Goal: Information Seeking & Learning: Find specific page/section

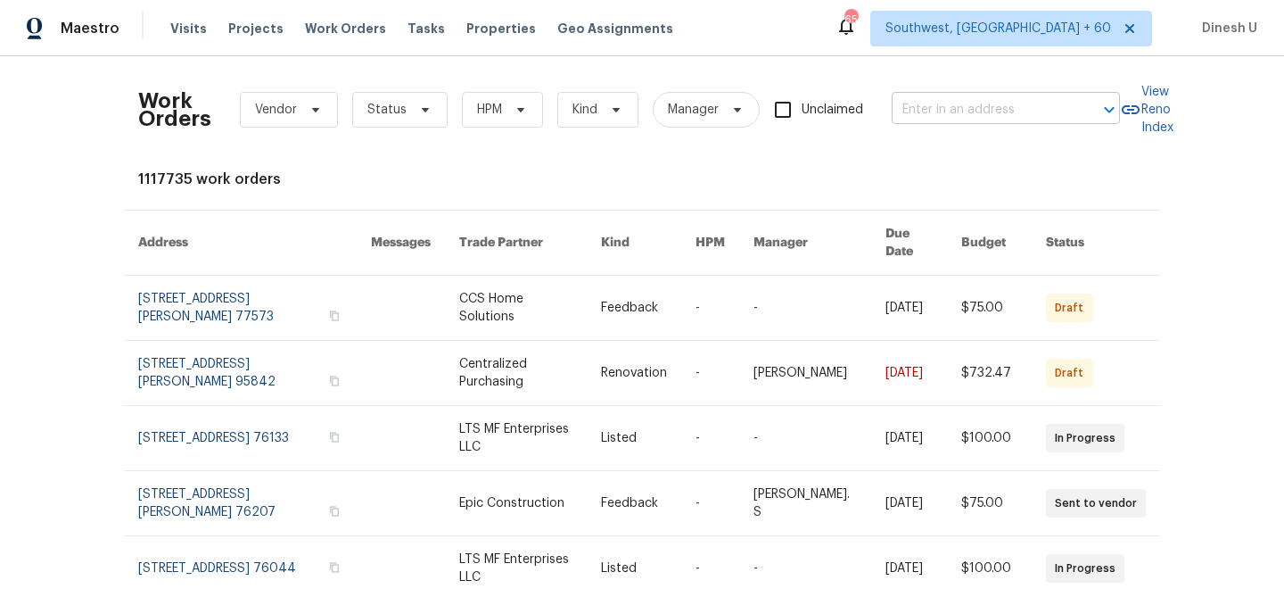
click at [959, 105] on input "text" at bounding box center [981, 110] width 178 height 28
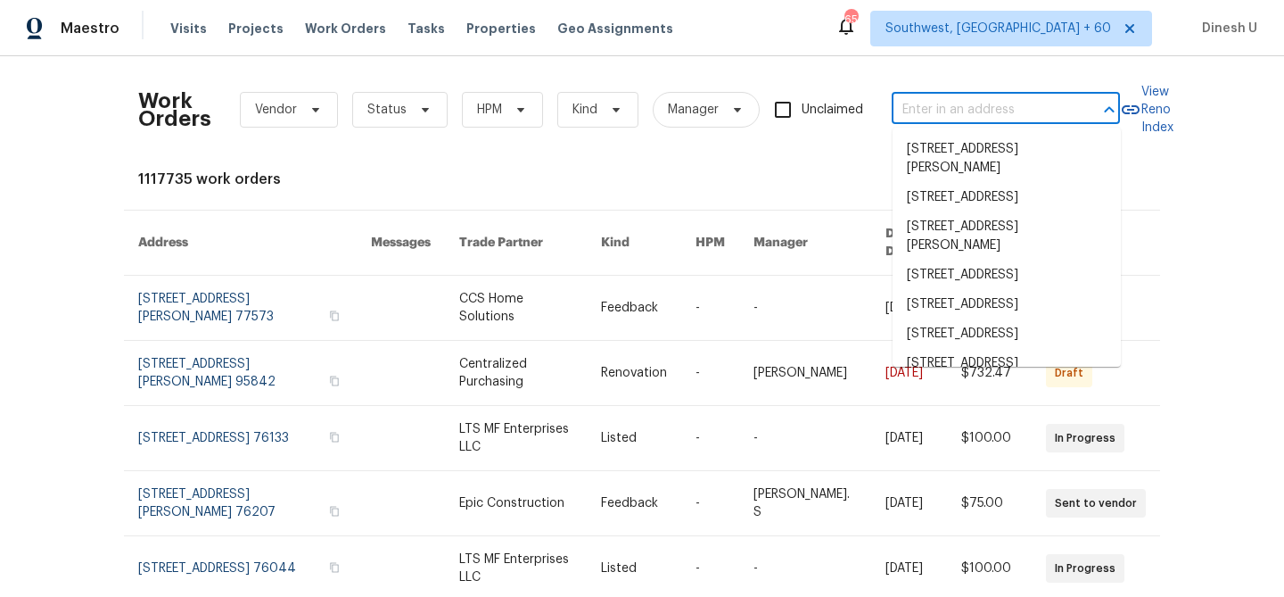
paste input "[GEOGRAPHIC_DATA][PERSON_NAME][STREET_ADDRESS]"
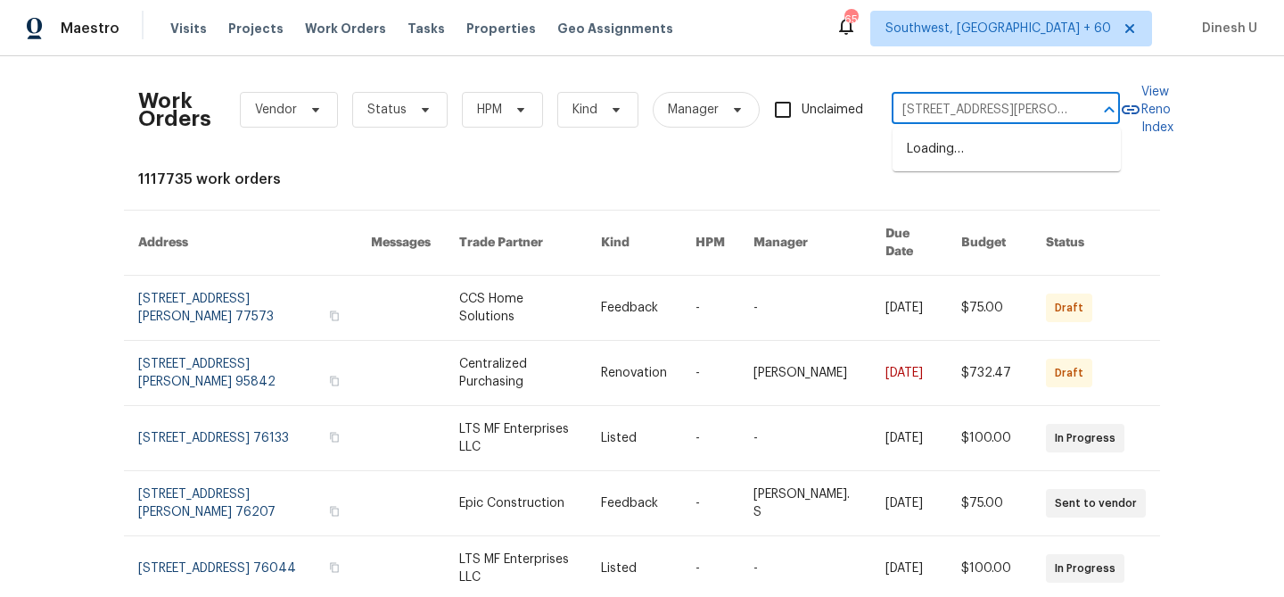
type input "[STREET_ADDRESS][PERSON_NAME]"
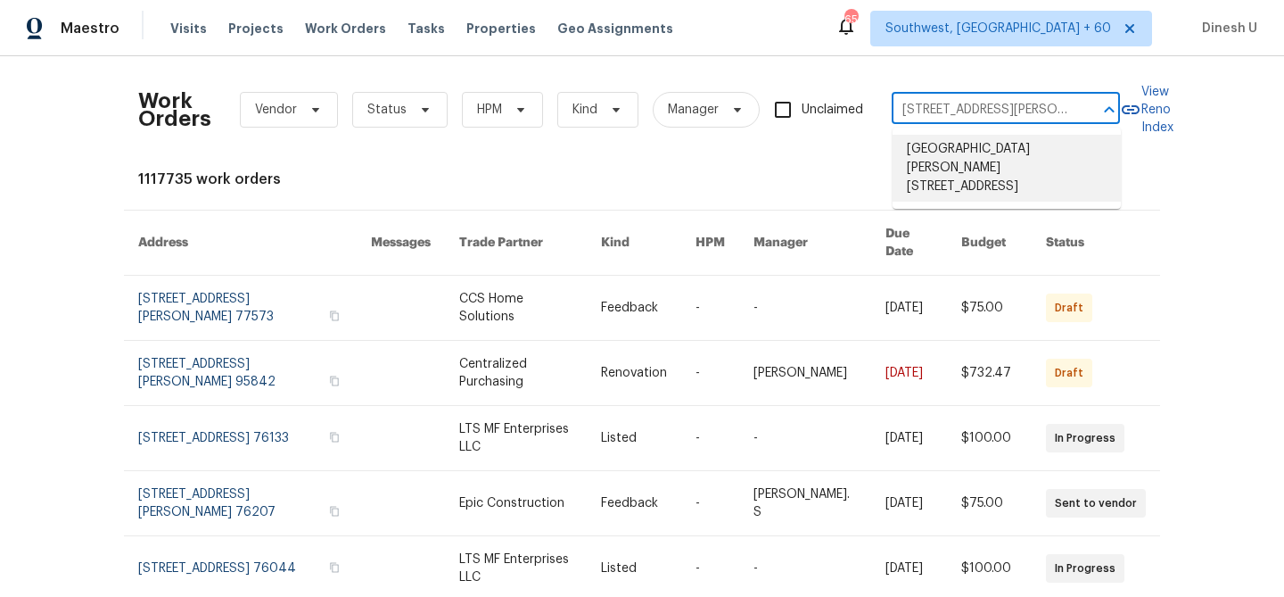
click at [1000, 159] on li "[GEOGRAPHIC_DATA][PERSON_NAME][STREET_ADDRESS]" at bounding box center [1007, 168] width 228 height 67
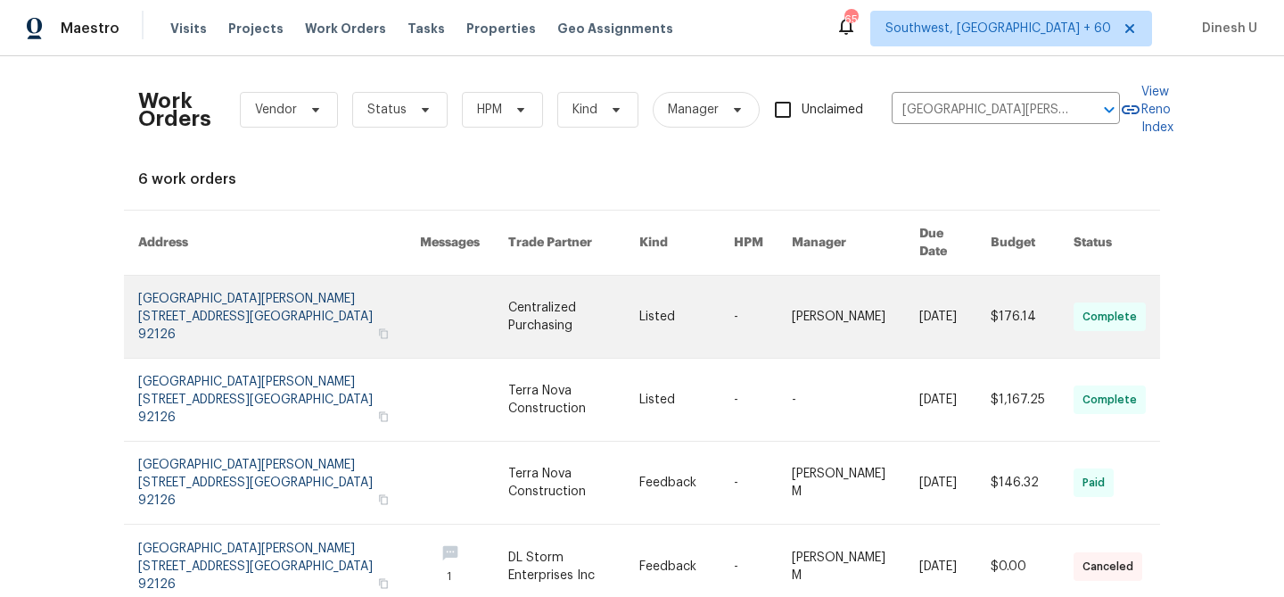
click at [231, 282] on link at bounding box center [279, 317] width 282 height 82
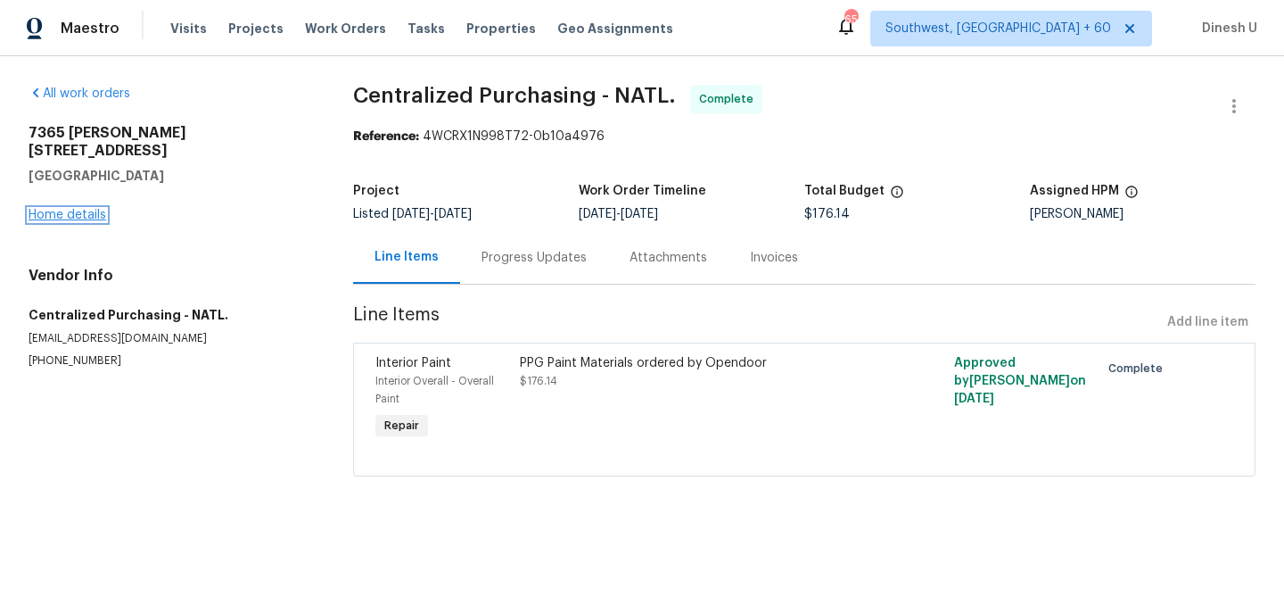
click at [77, 209] on link "Home details" at bounding box center [68, 215] width 78 height 12
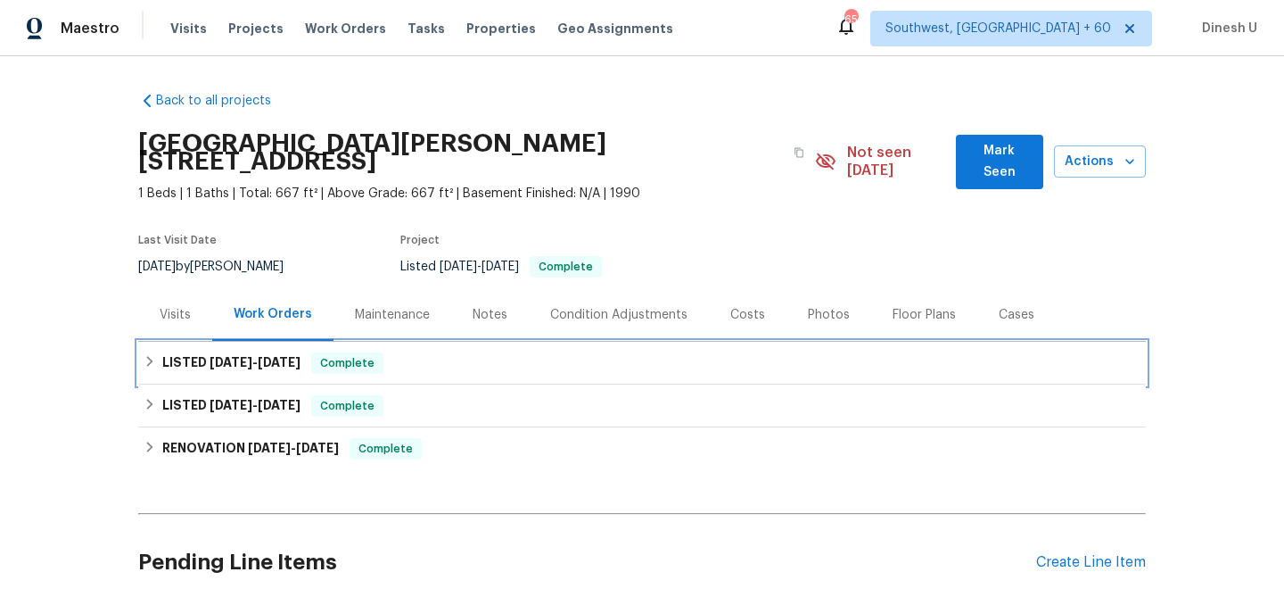
click at [192, 352] on h6 "LISTED 8/29/25 - 8/31/25" at bounding box center [231, 362] width 138 height 21
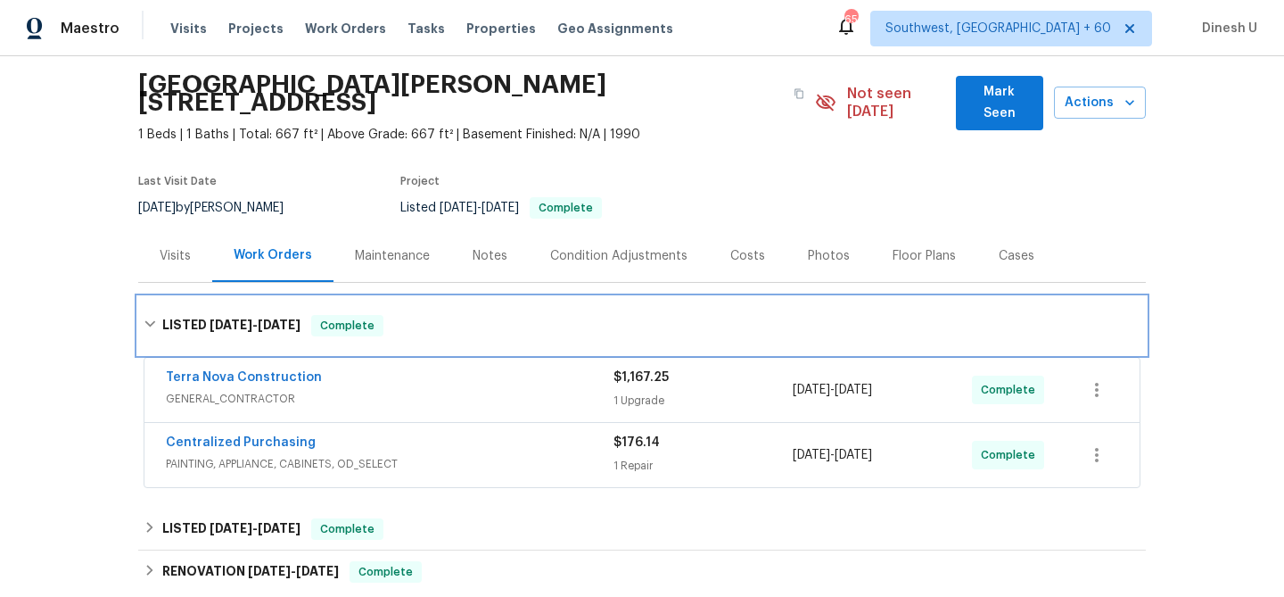
scroll to position [69, 0]
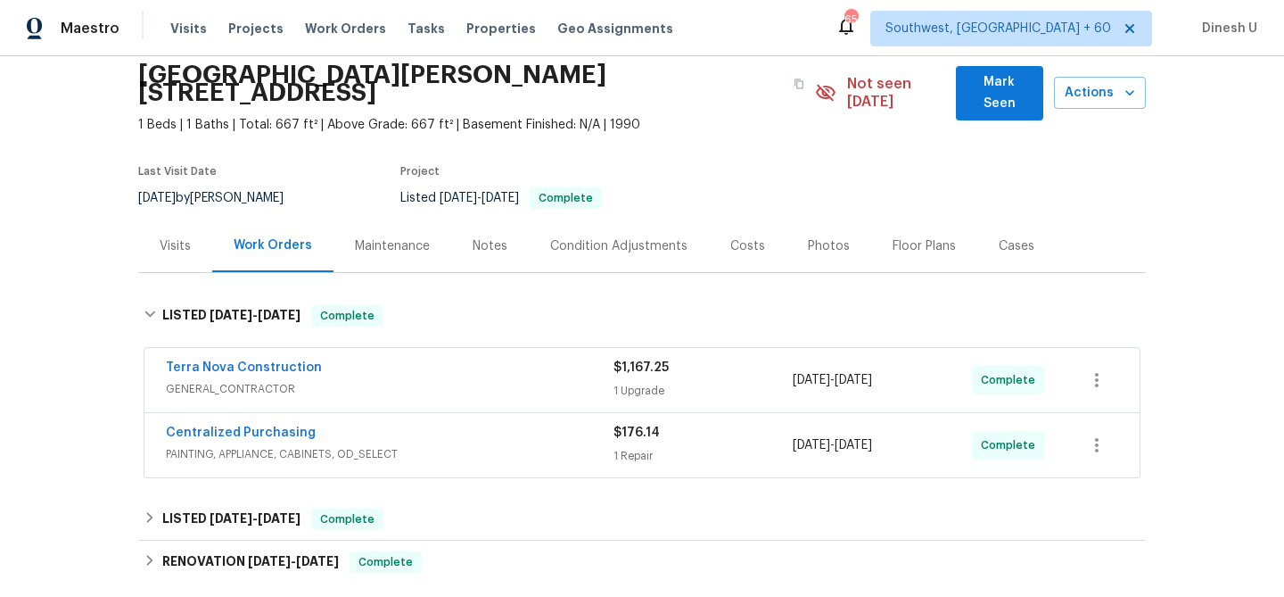
click at [646, 359] on div "$1,167.25 1 Upgrade" at bounding box center [703, 380] width 179 height 43
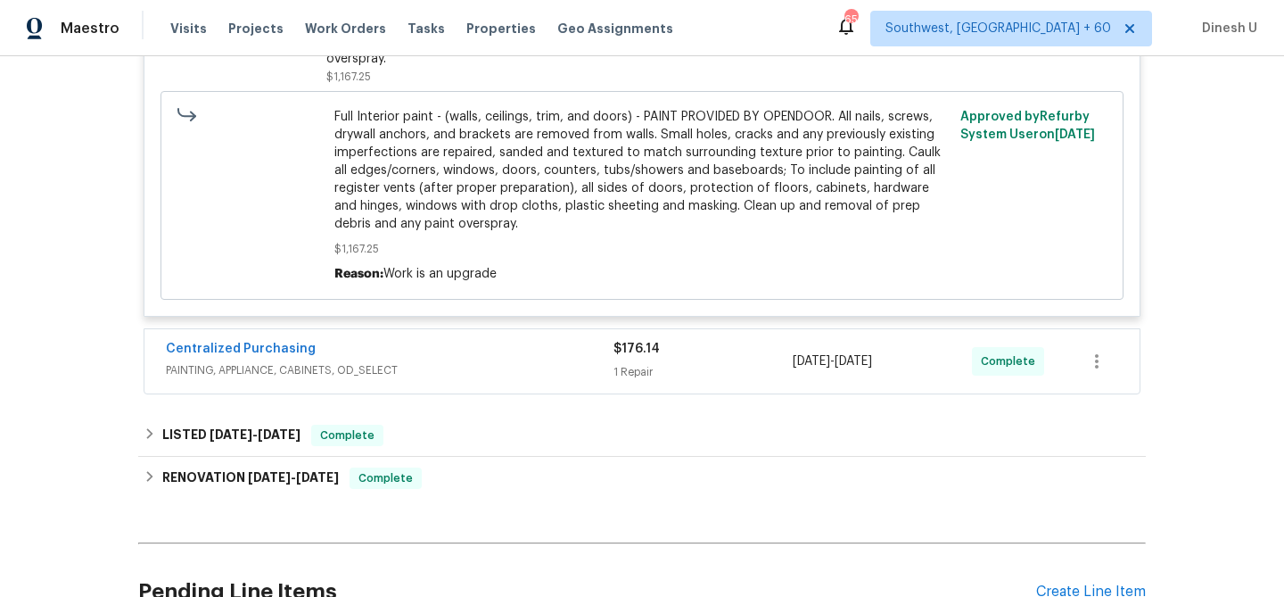
scroll to position [730, 0]
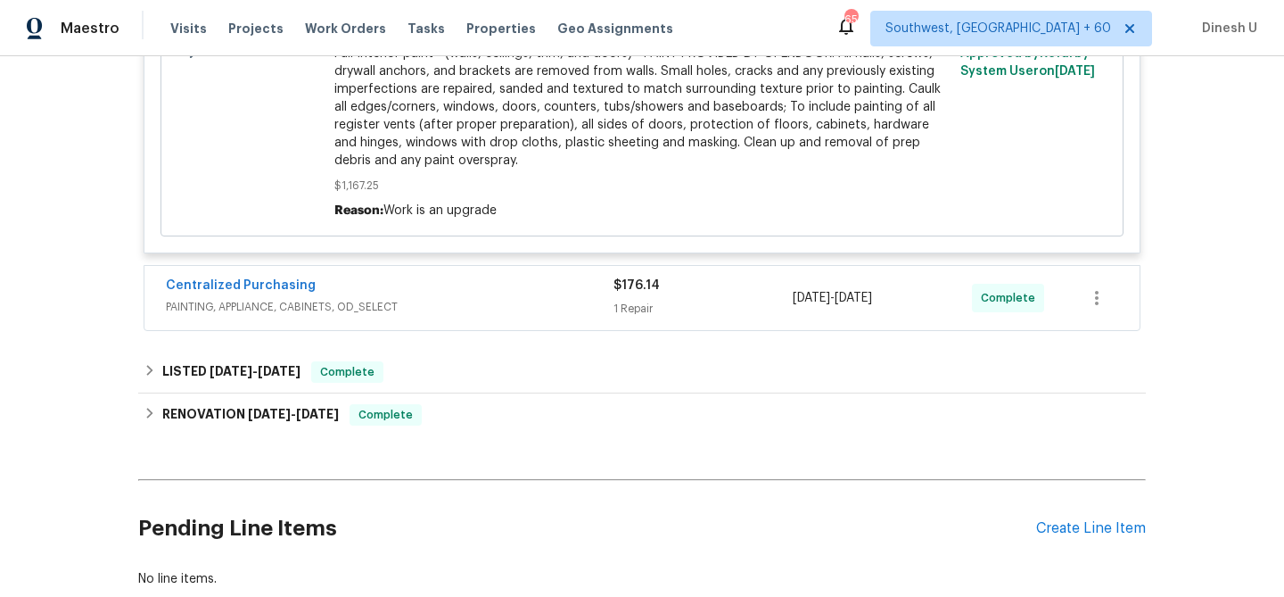
click at [660, 309] on div "Centralized Purchasing PAINTING, APPLIANCE, CABINETS, OD_SELECT $176.14 1 Repai…" at bounding box center [641, 298] width 995 height 64
click at [639, 300] on div "1 Repair" at bounding box center [703, 309] width 179 height 18
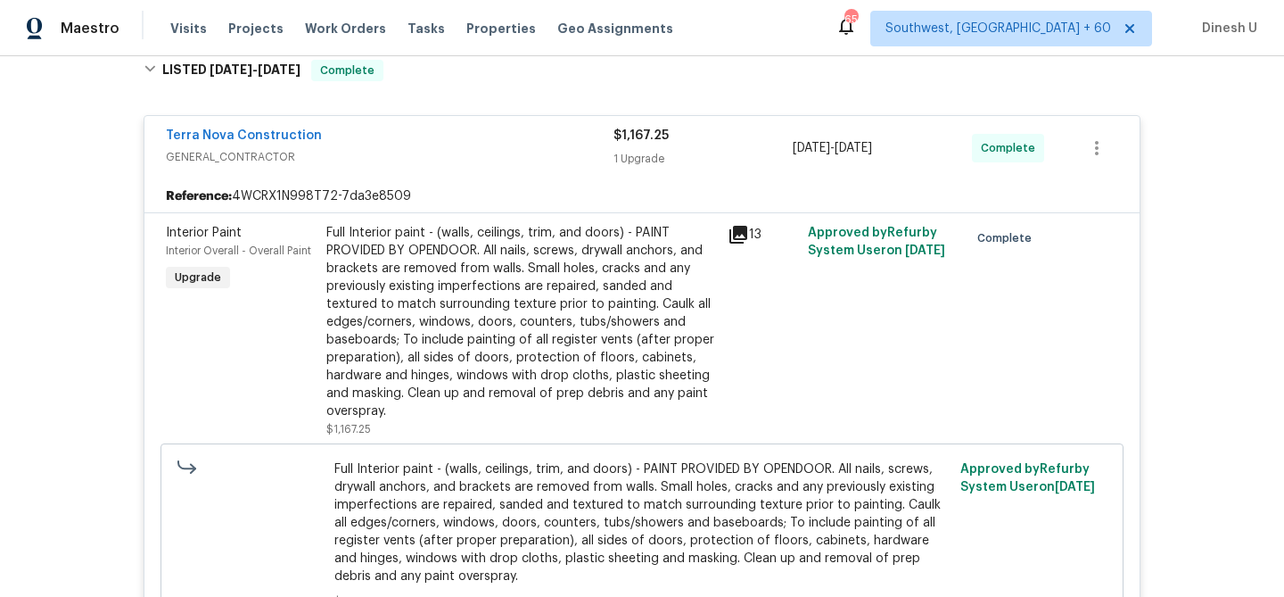
scroll to position [0, 0]
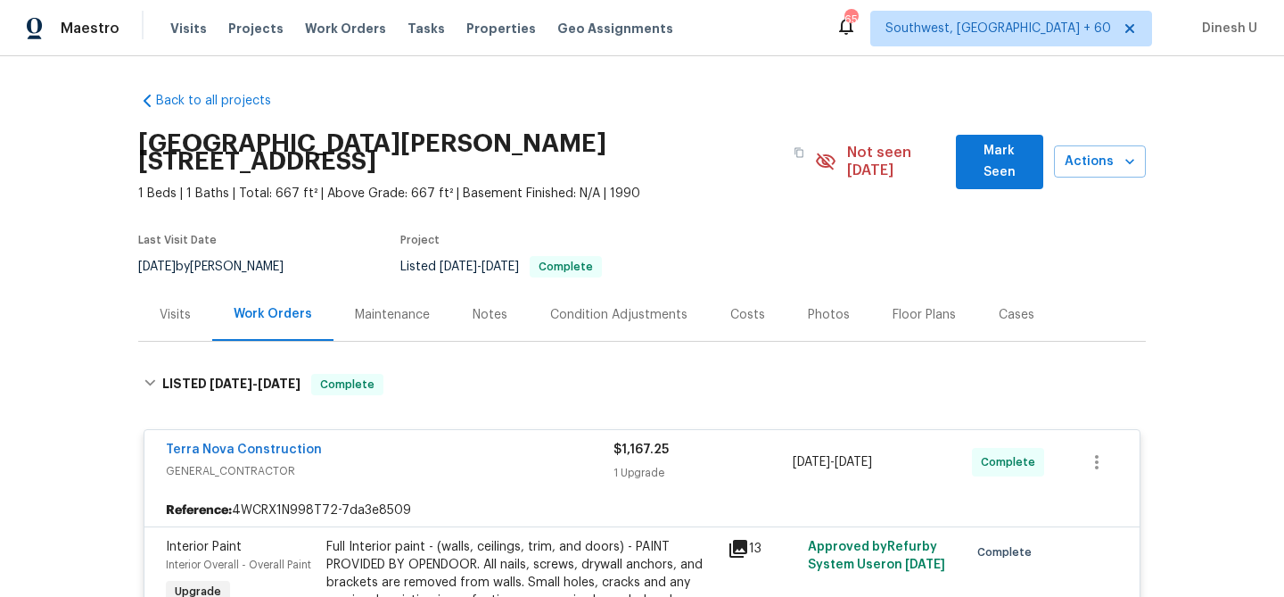
click at [183, 288] on div "Visits" at bounding box center [175, 314] width 74 height 53
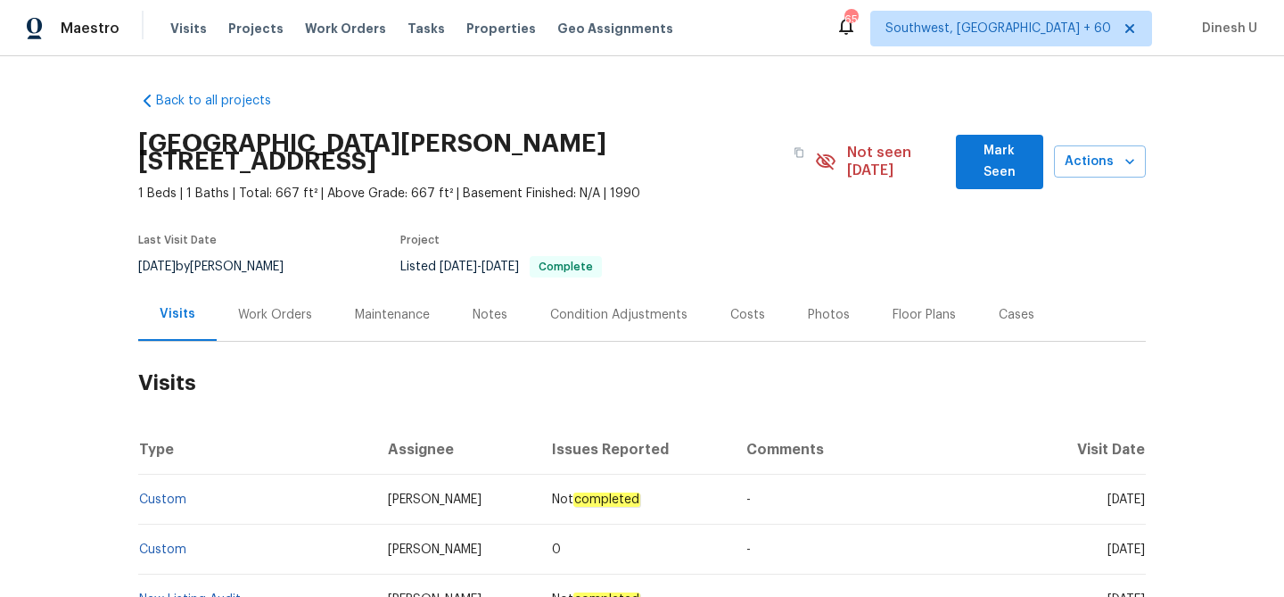
click at [279, 306] on div "Work Orders" at bounding box center [275, 315] width 74 height 18
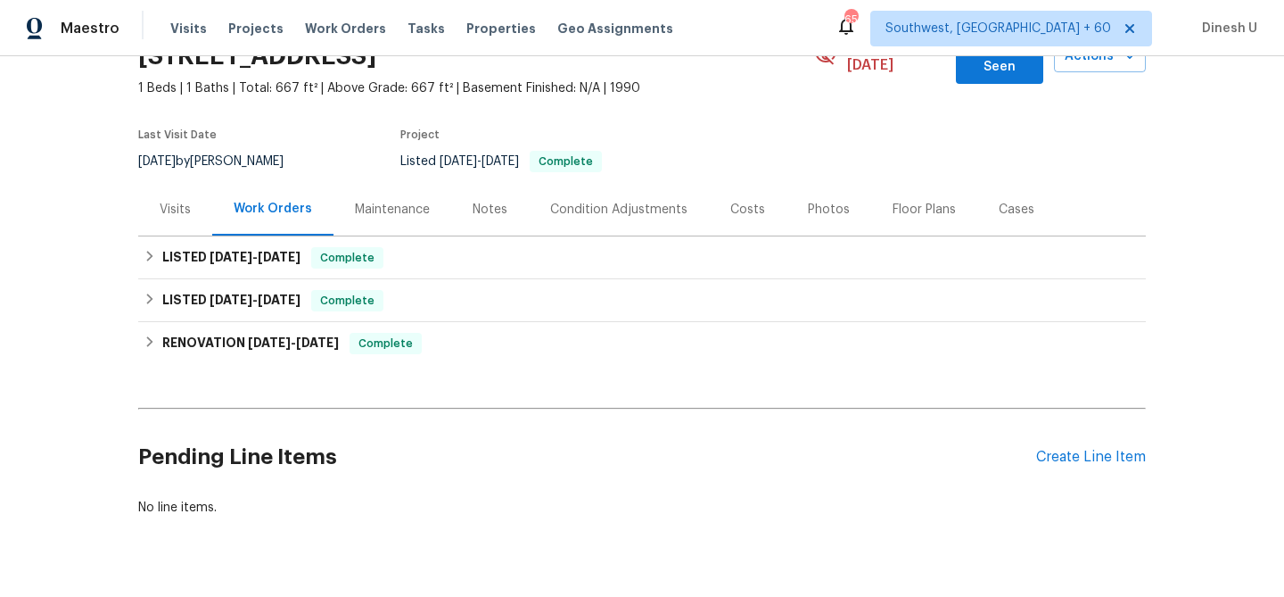
scroll to position [126, 0]
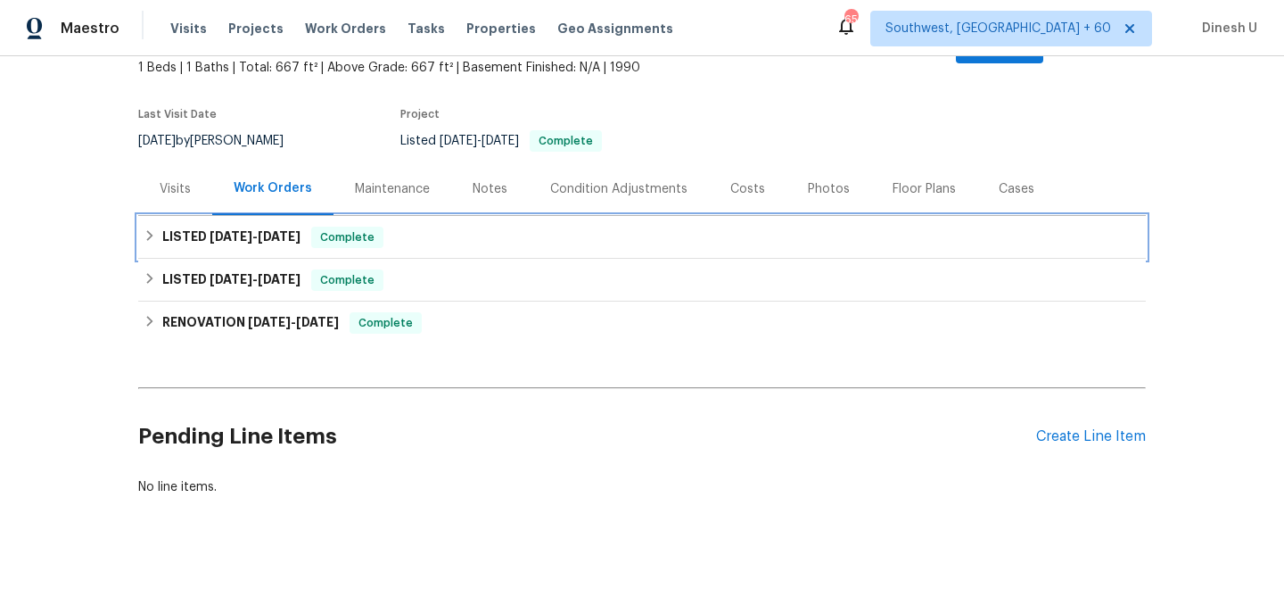
click at [221, 230] on span "8/29/25" at bounding box center [231, 236] width 43 height 12
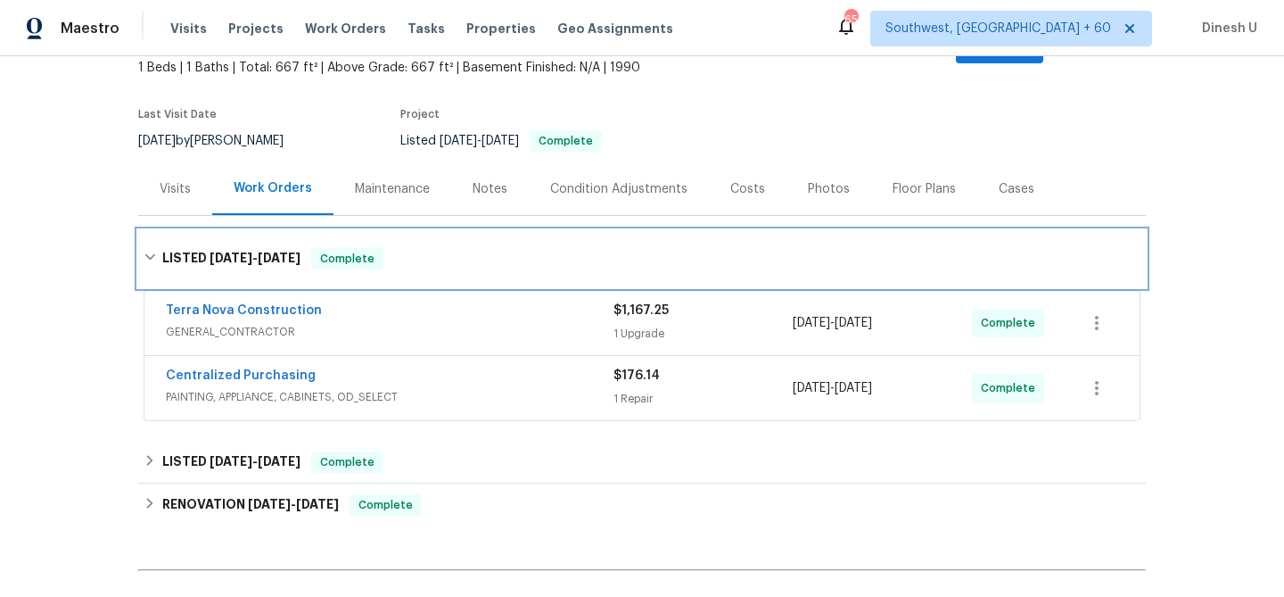
scroll to position [189, 0]
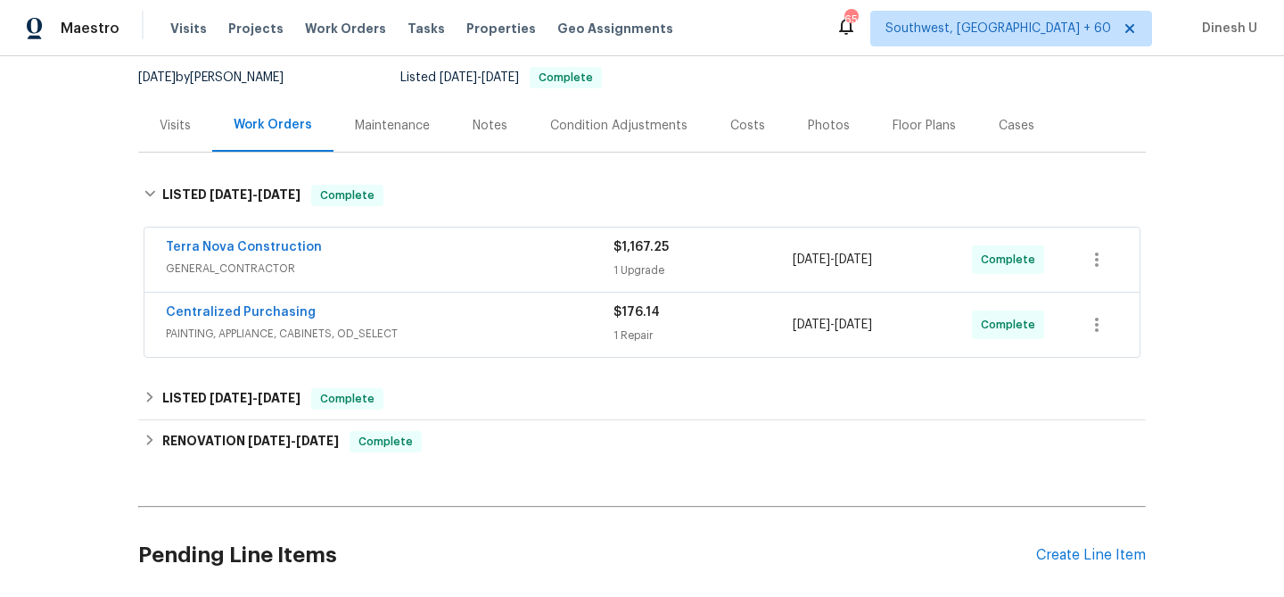
click at [638, 261] on div "1 Upgrade" at bounding box center [703, 270] width 179 height 18
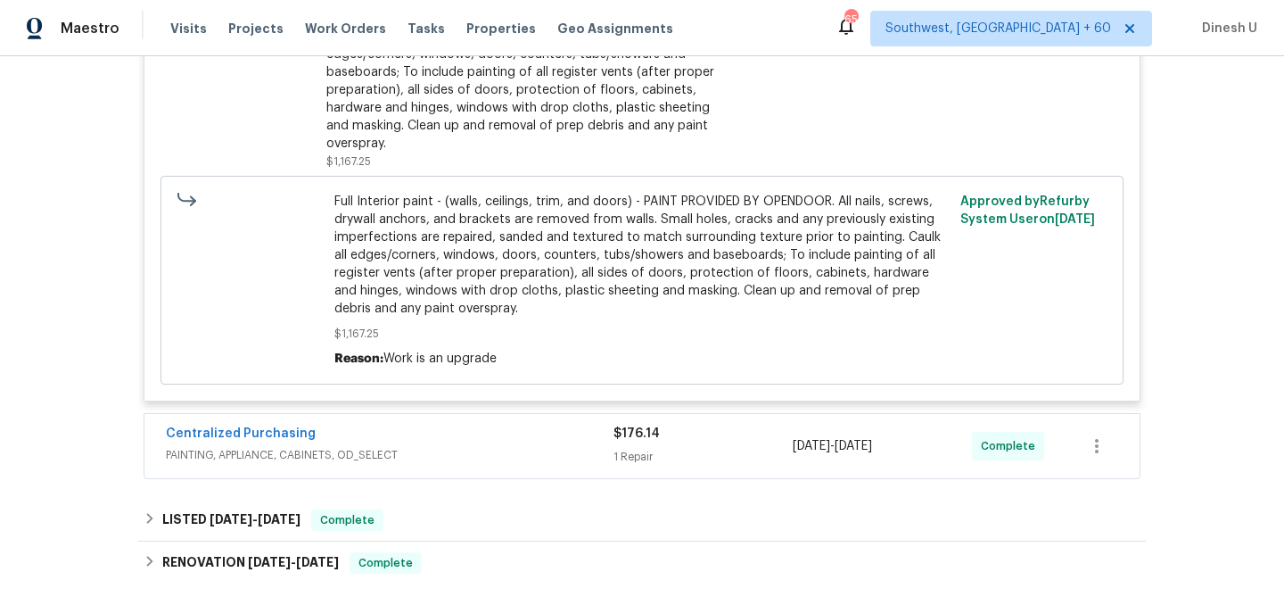
scroll to position [675, 0]
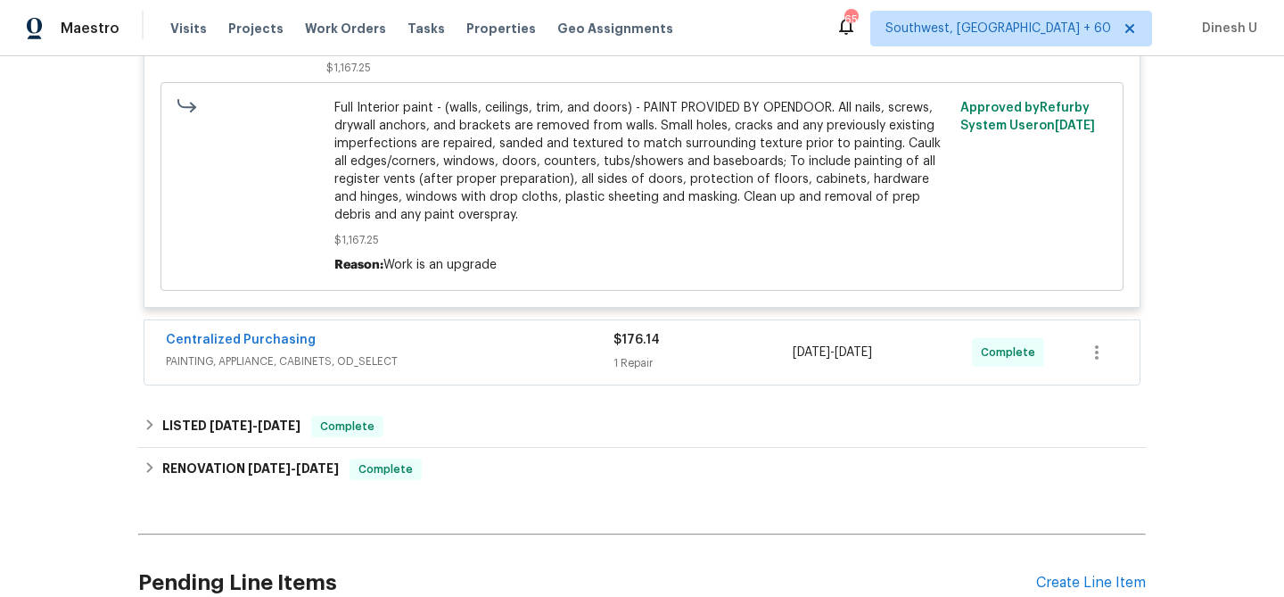
click at [636, 354] on div "1 Repair" at bounding box center [703, 363] width 179 height 18
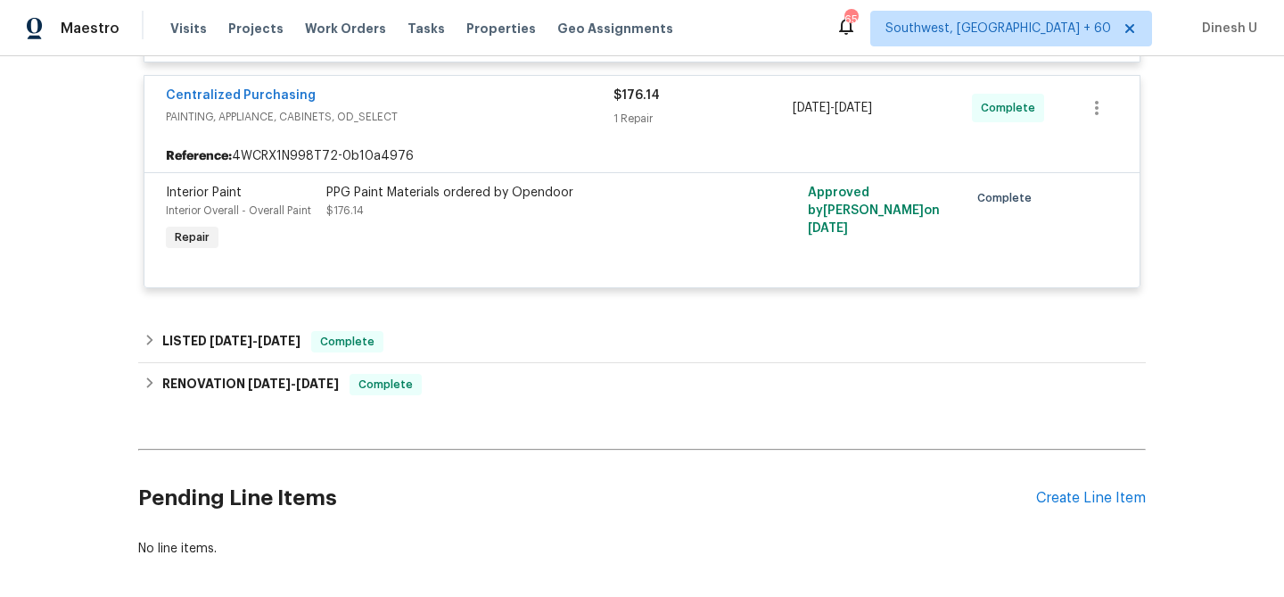
scroll to position [968, 0]
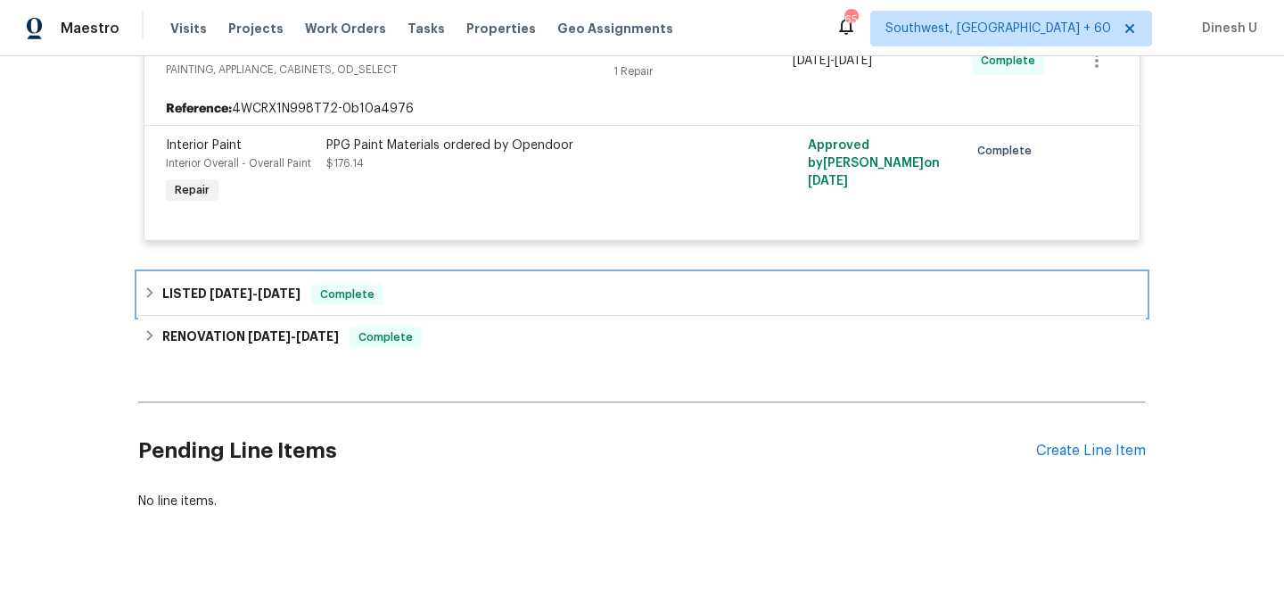
click at [266, 287] on span "4/8/25" at bounding box center [279, 293] width 43 height 12
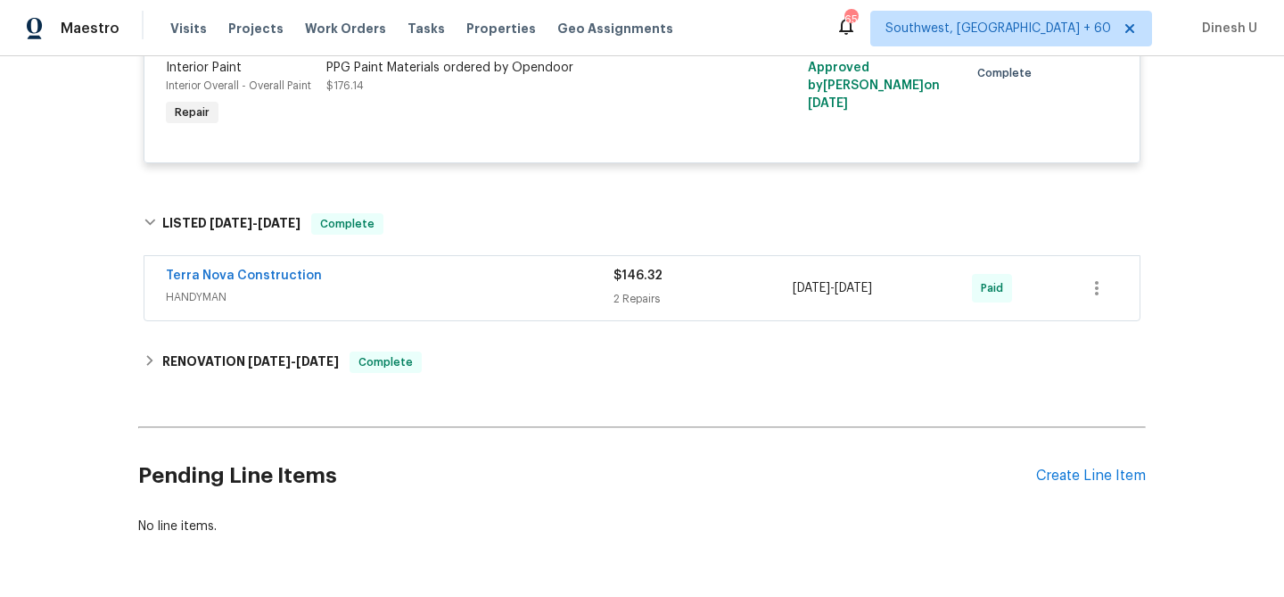
scroll to position [1064, 0]
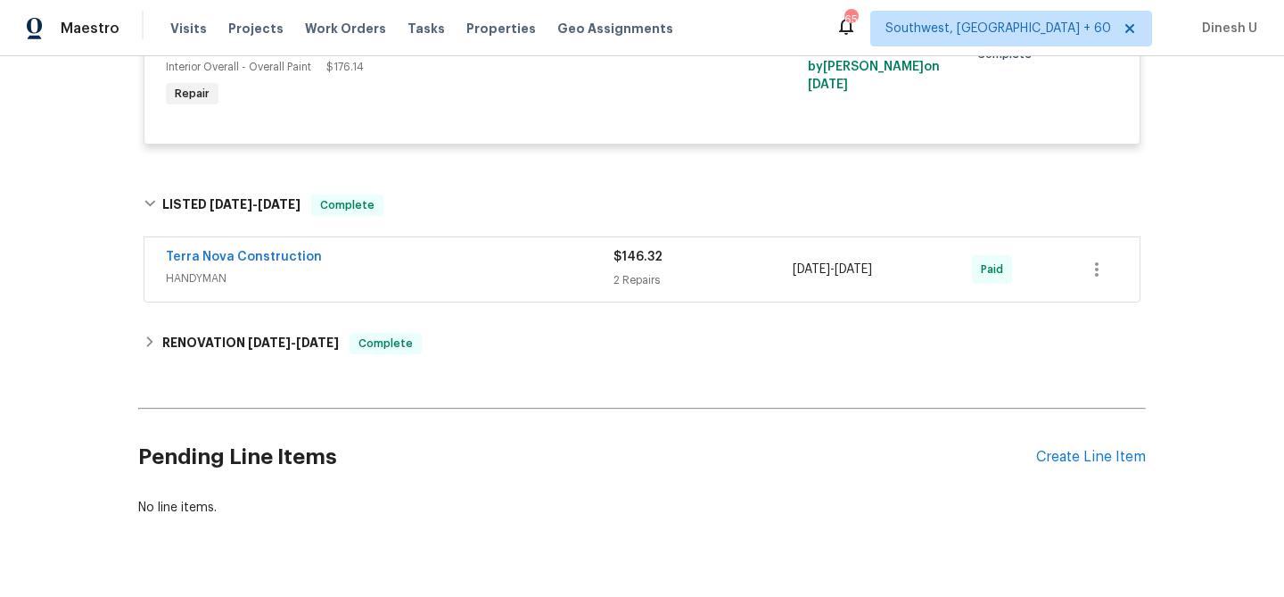
click at [648, 271] on div "2 Repairs" at bounding box center [703, 280] width 179 height 18
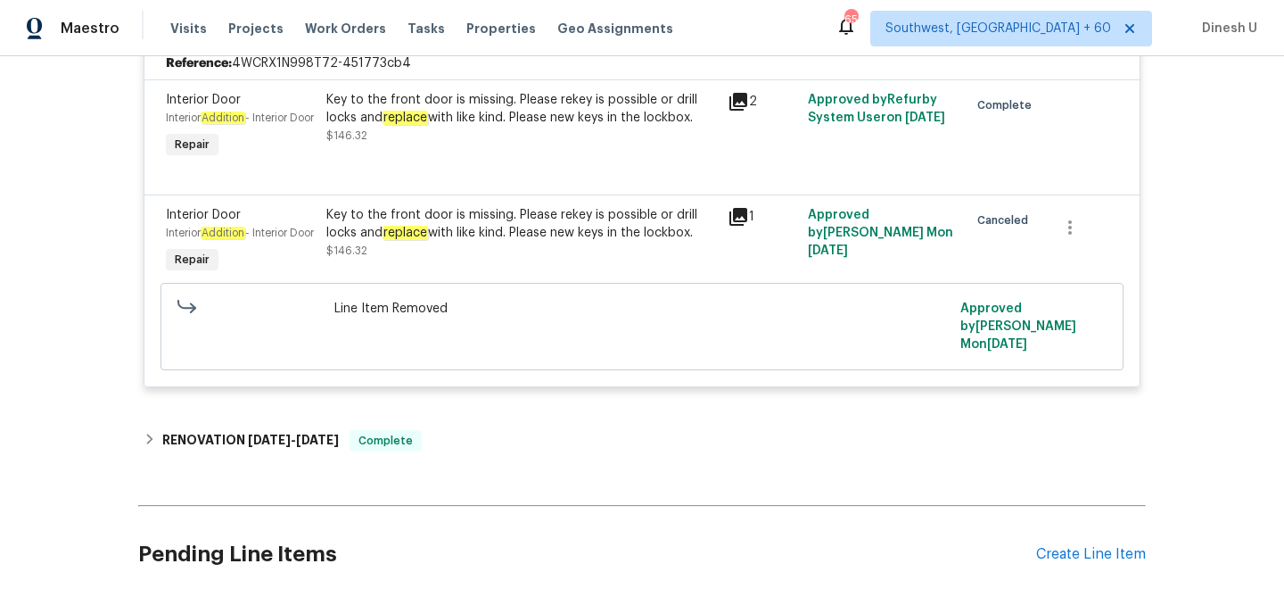
scroll to position [1368, 0]
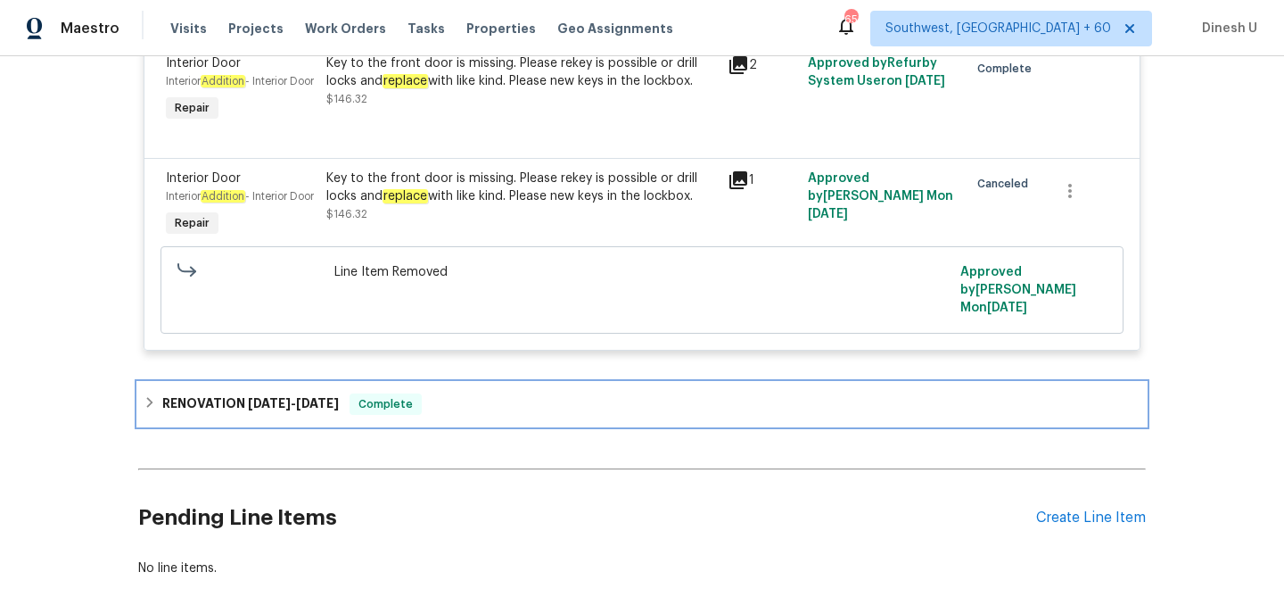
click at [325, 393] on div "RENOVATION 6/24/24 - 6/26/24 Complete" at bounding box center [642, 404] width 1008 height 43
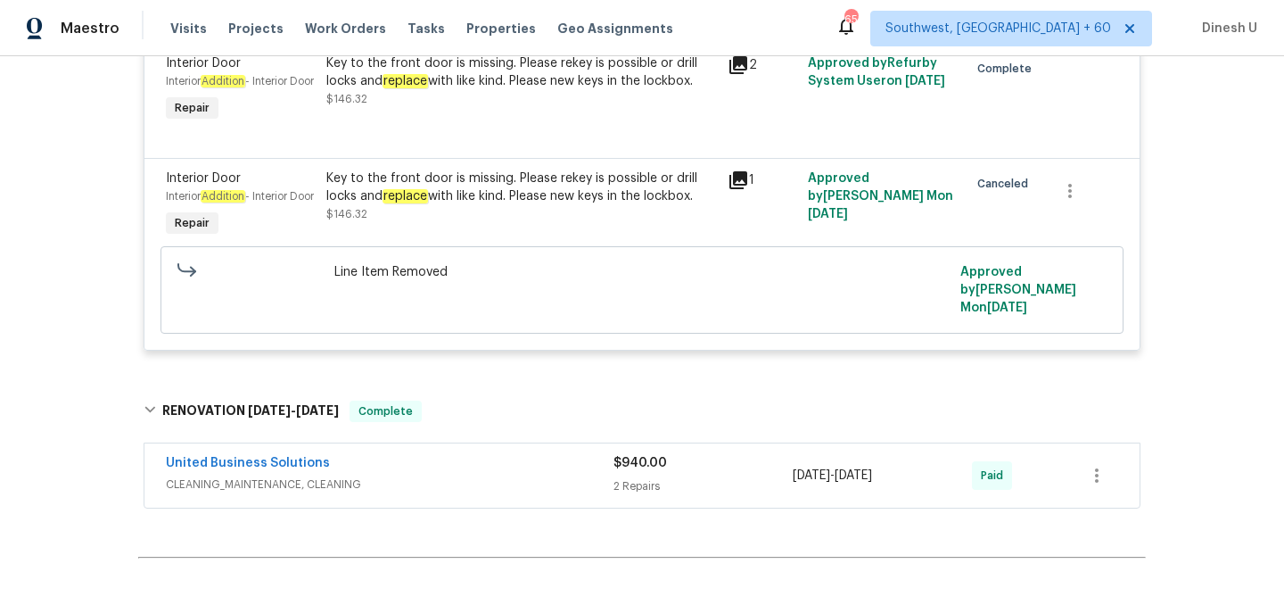
click at [636, 476] on div "$940.00 2 Repairs" at bounding box center [703, 475] width 179 height 43
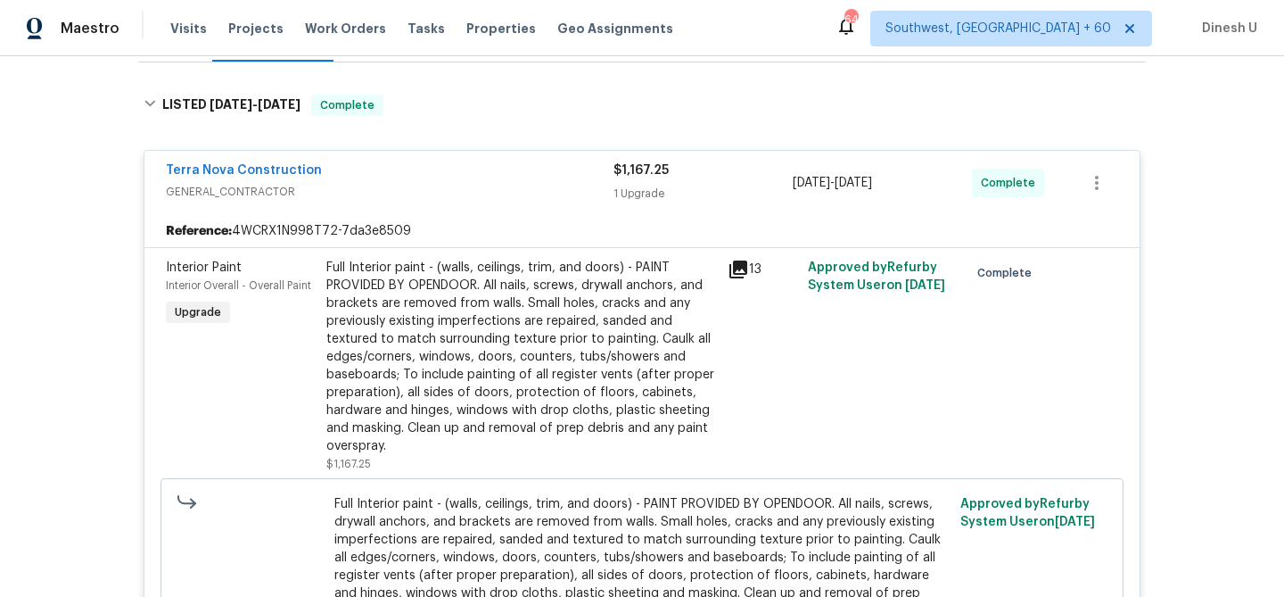
scroll to position [0, 0]
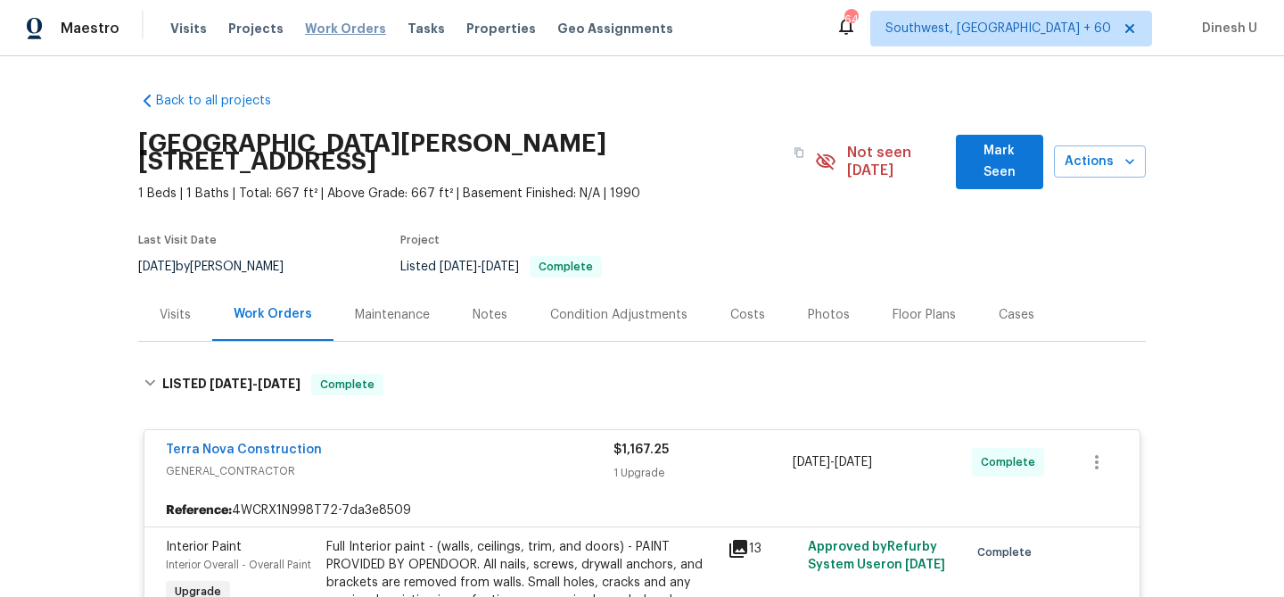
click at [329, 28] on span "Work Orders" at bounding box center [345, 29] width 81 height 18
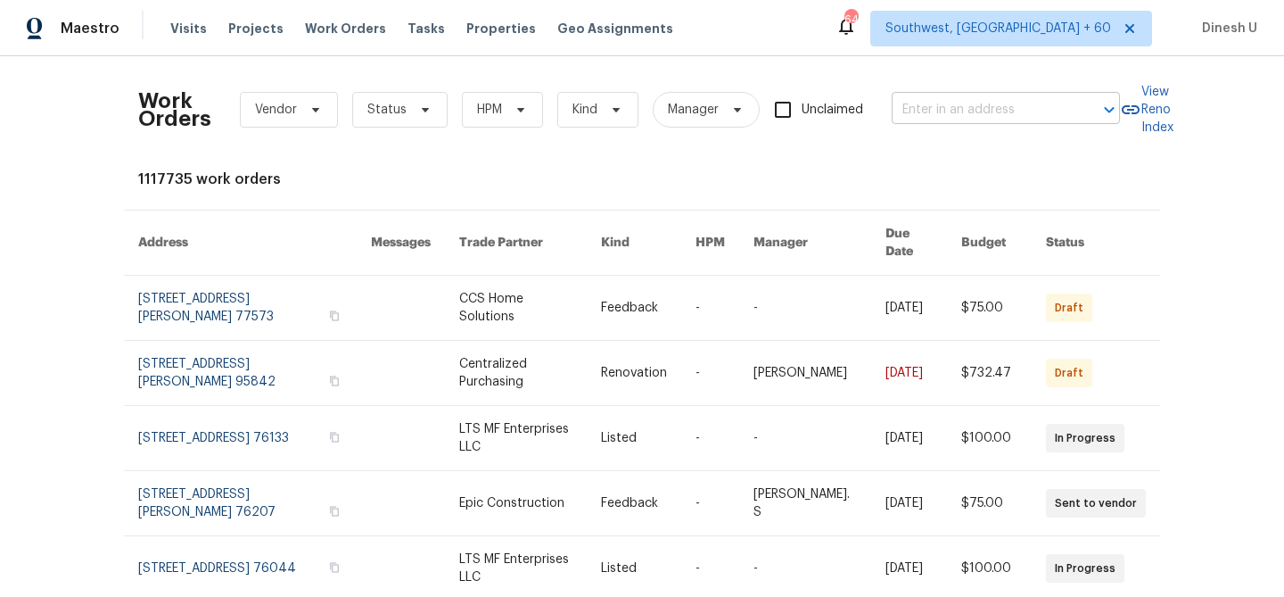
click at [939, 96] on input "text" at bounding box center [981, 110] width 178 height 28
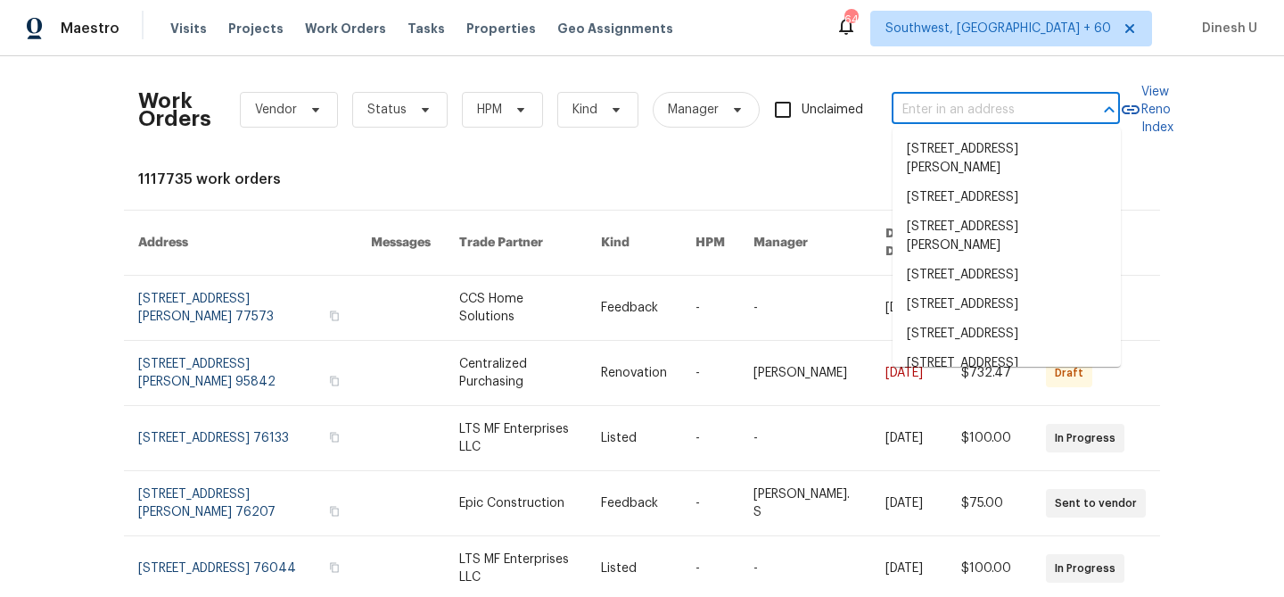
paste input "13864 Lexicon Ave Sylmar, CA 91342"
type input "13864 Lexicon Ave Sylmar, CA 91342"
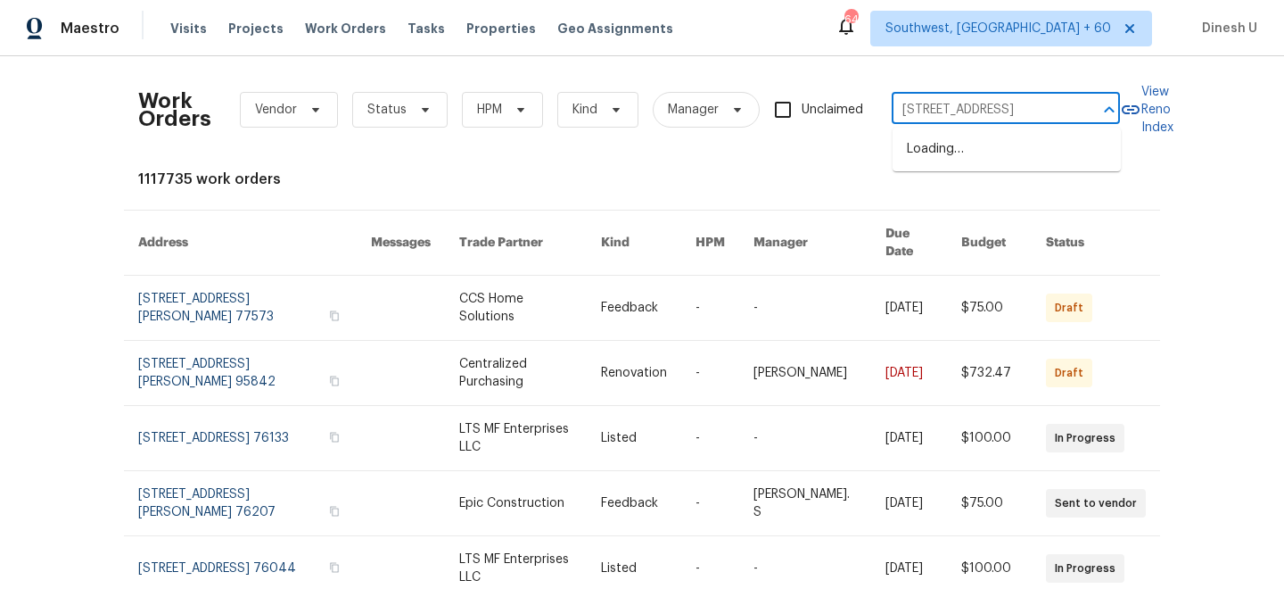
scroll to position [0, 45]
click at [920, 152] on li "13864 Lexicon Ave, Sylmar, CA 91342" at bounding box center [1007, 149] width 228 height 29
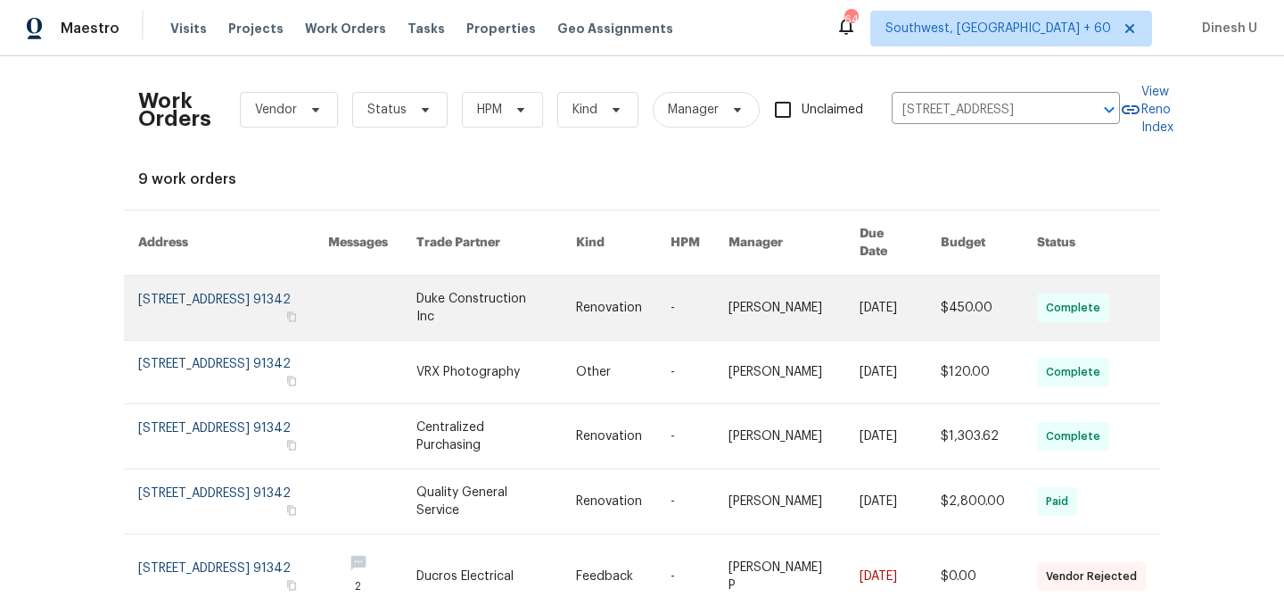
click at [177, 292] on link at bounding box center [233, 308] width 190 height 64
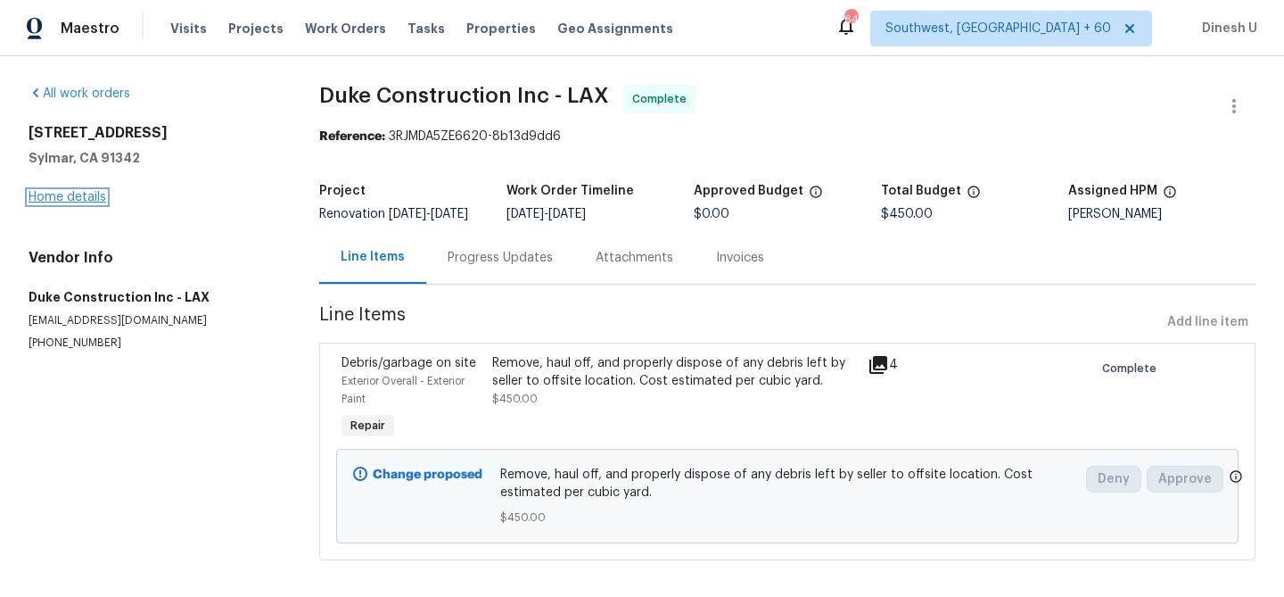
click at [55, 202] on link "Home details" at bounding box center [68, 197] width 78 height 12
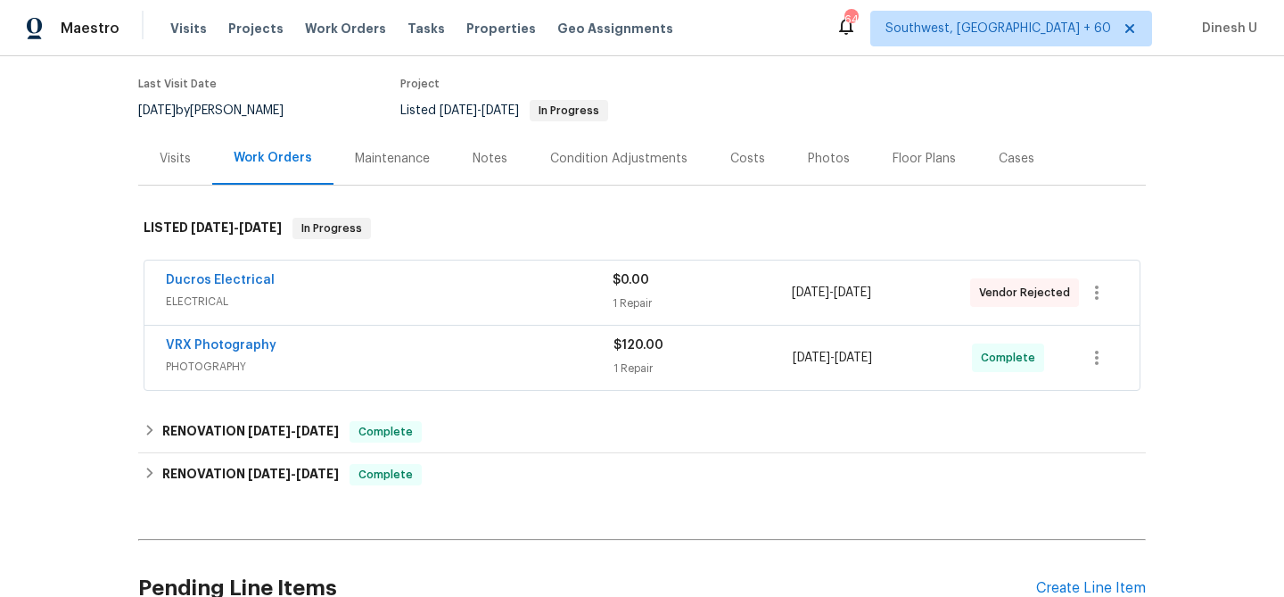
scroll to position [258, 0]
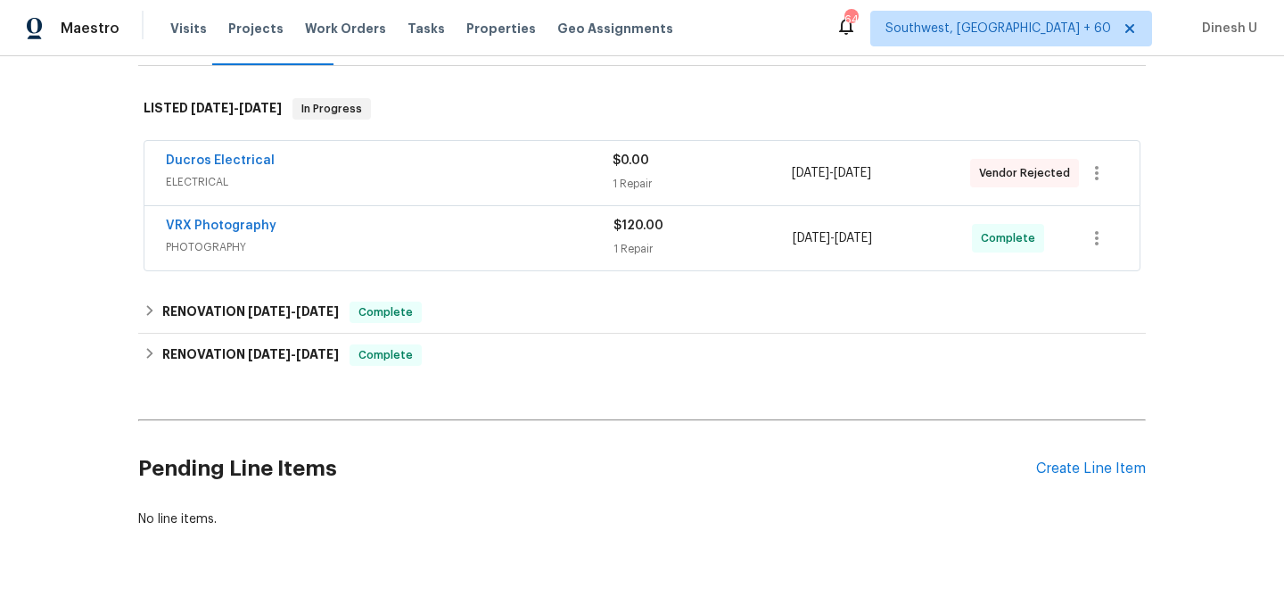
click at [616, 185] on div "$0.00 1 Repair" at bounding box center [702, 173] width 178 height 43
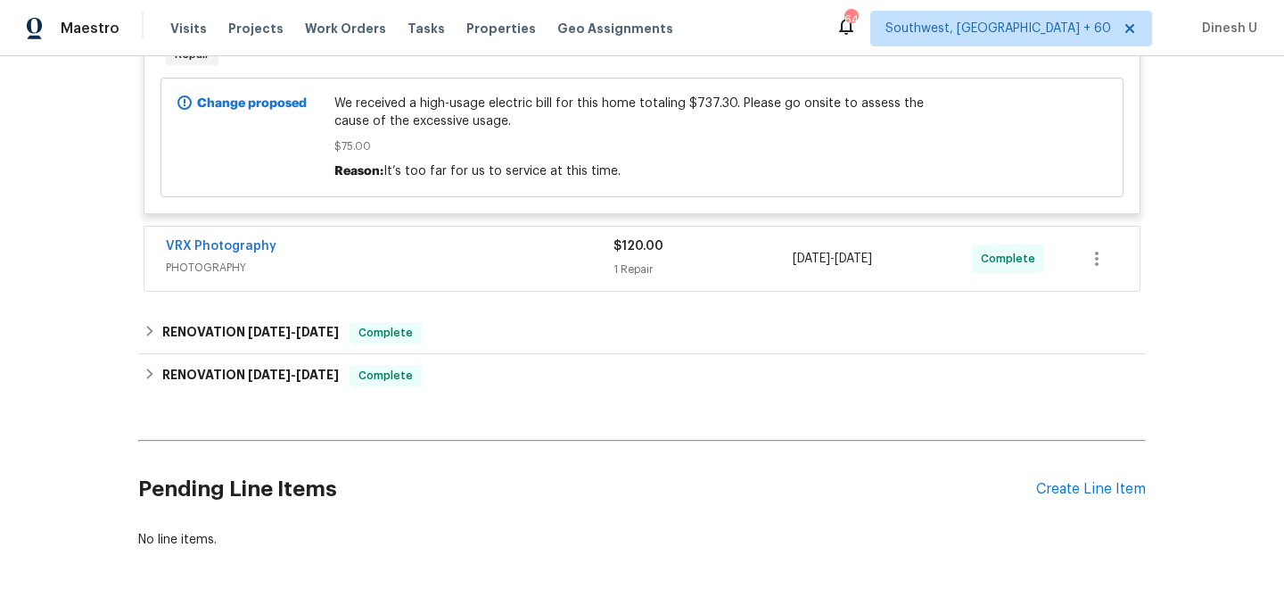
scroll to position [542, 0]
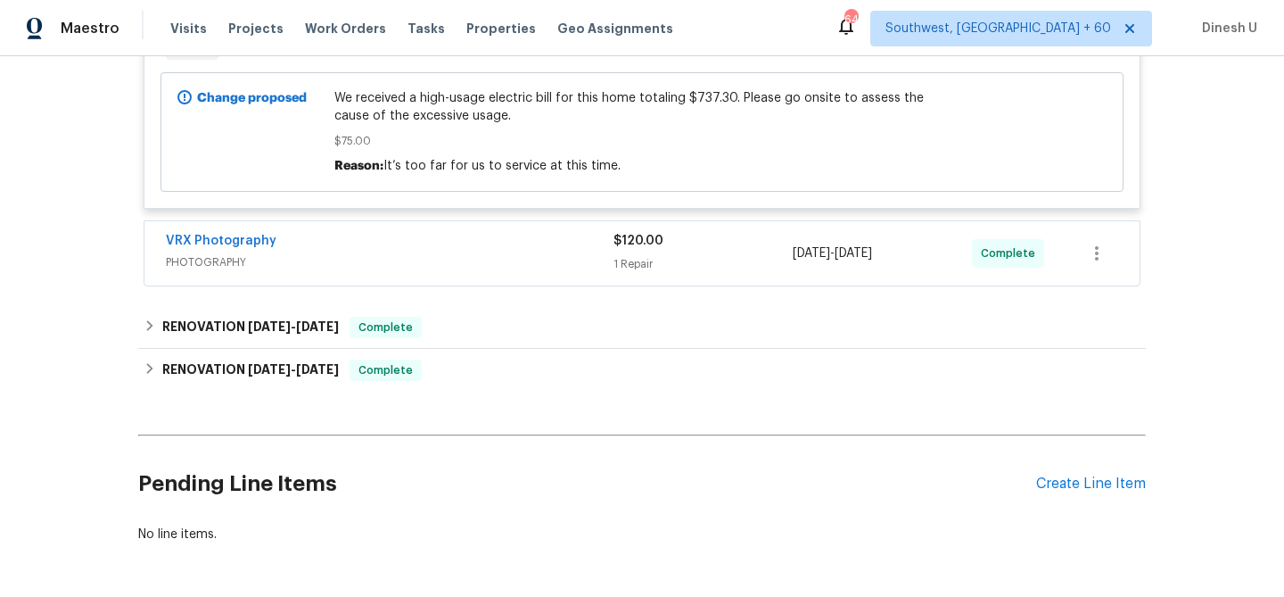
click at [630, 273] on div "1 Repair" at bounding box center [703, 264] width 179 height 18
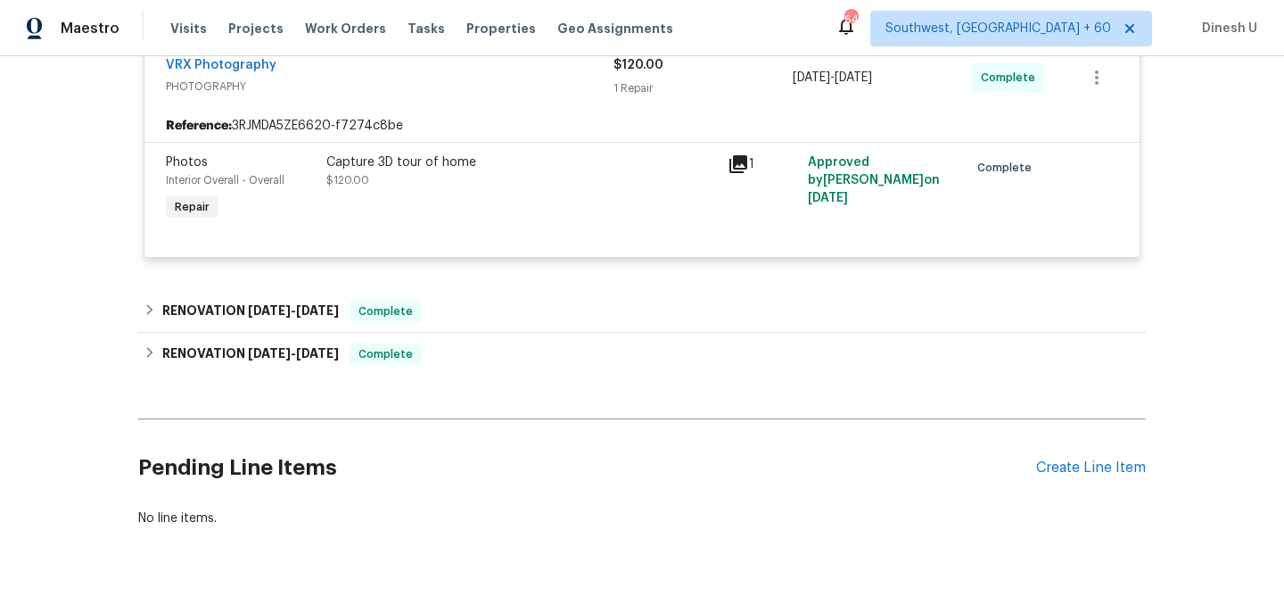
scroll to position [726, 0]
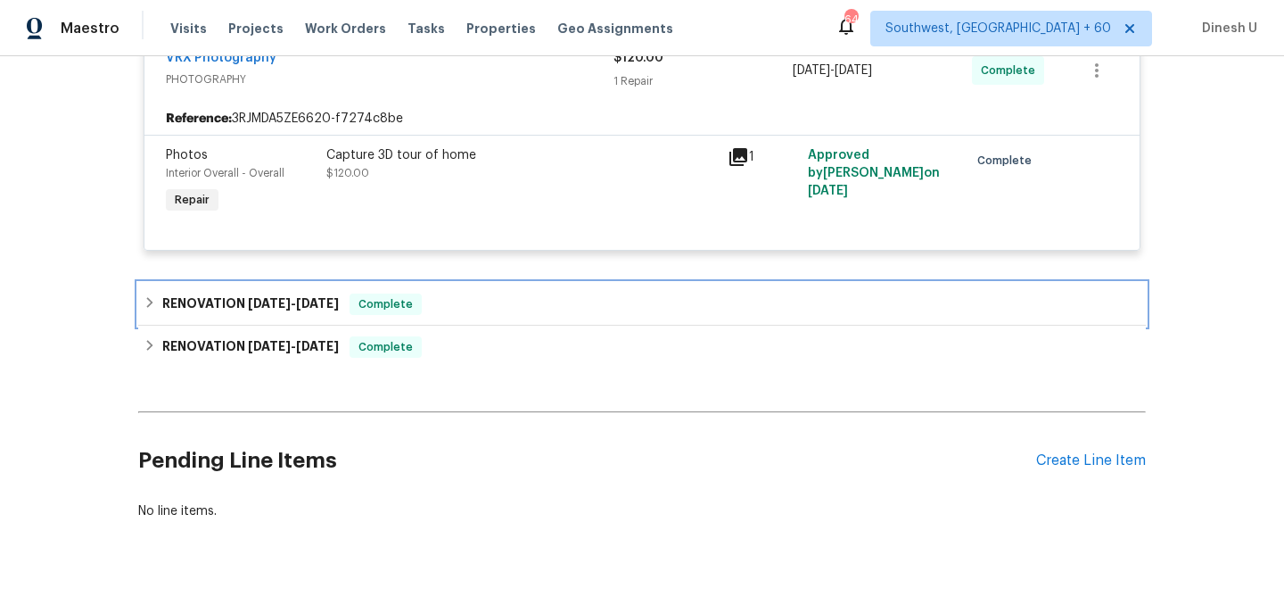
click at [248, 309] on h6 "RENOVATION 9/5/25 - 9/5/25" at bounding box center [250, 303] width 177 height 21
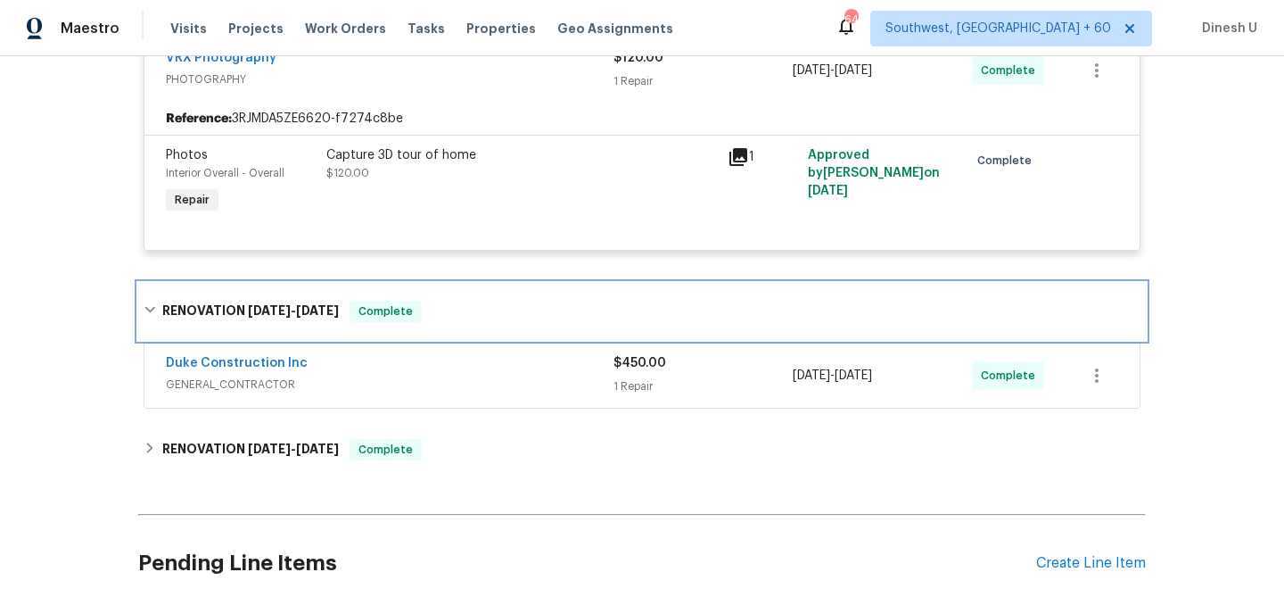
scroll to position [780, 0]
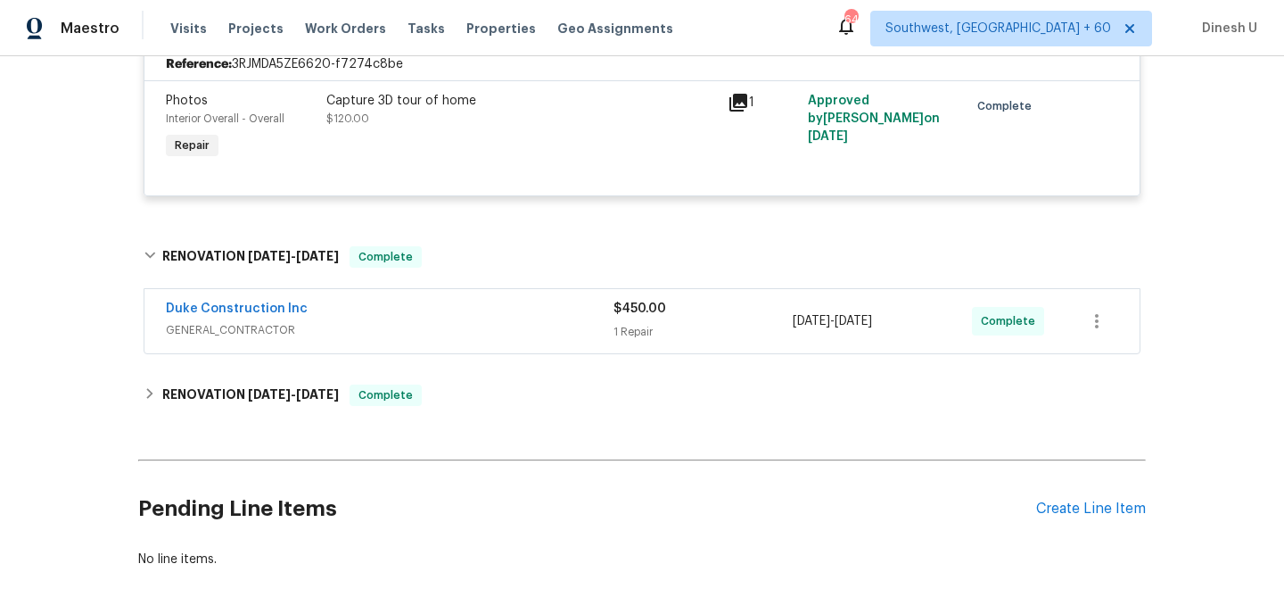
click at [638, 341] on div "1 Repair" at bounding box center [703, 332] width 179 height 18
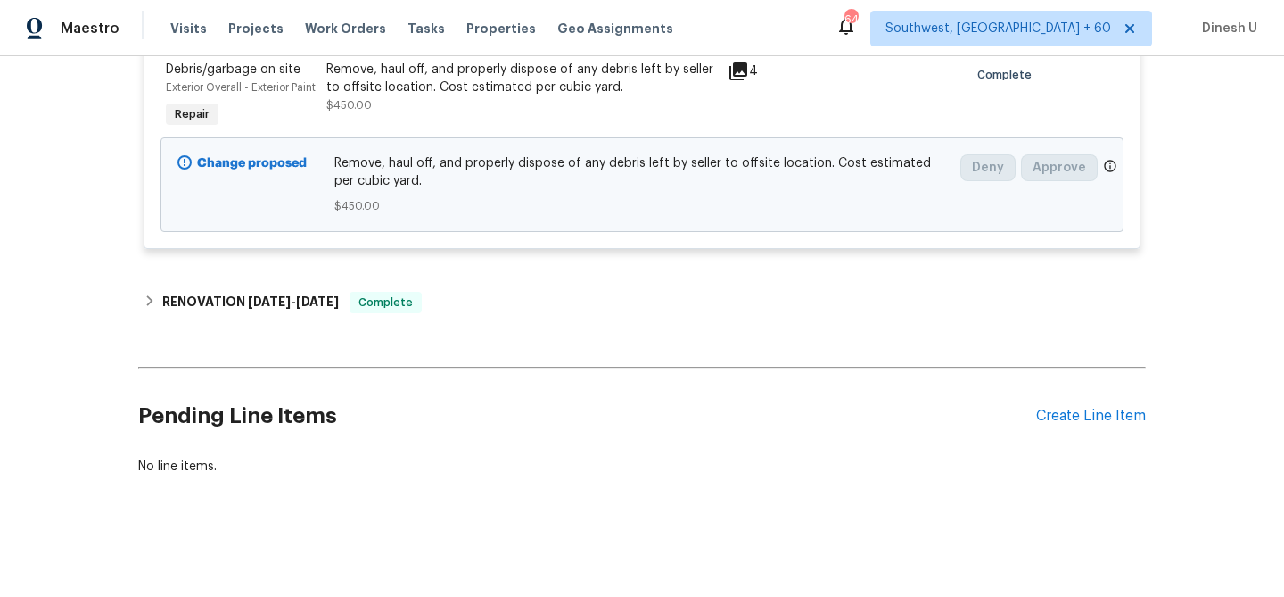
scroll to position [1163, 0]
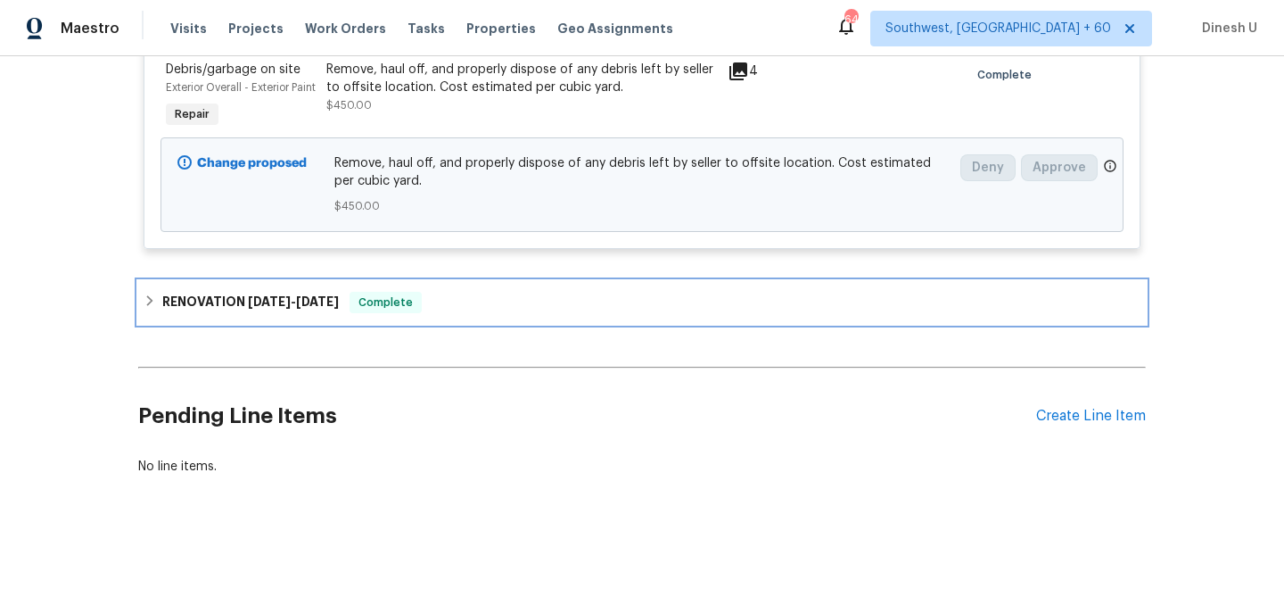
click at [367, 290] on div "RENOVATION 8/8/25 - 8/25/25 Complete" at bounding box center [642, 302] width 1008 height 43
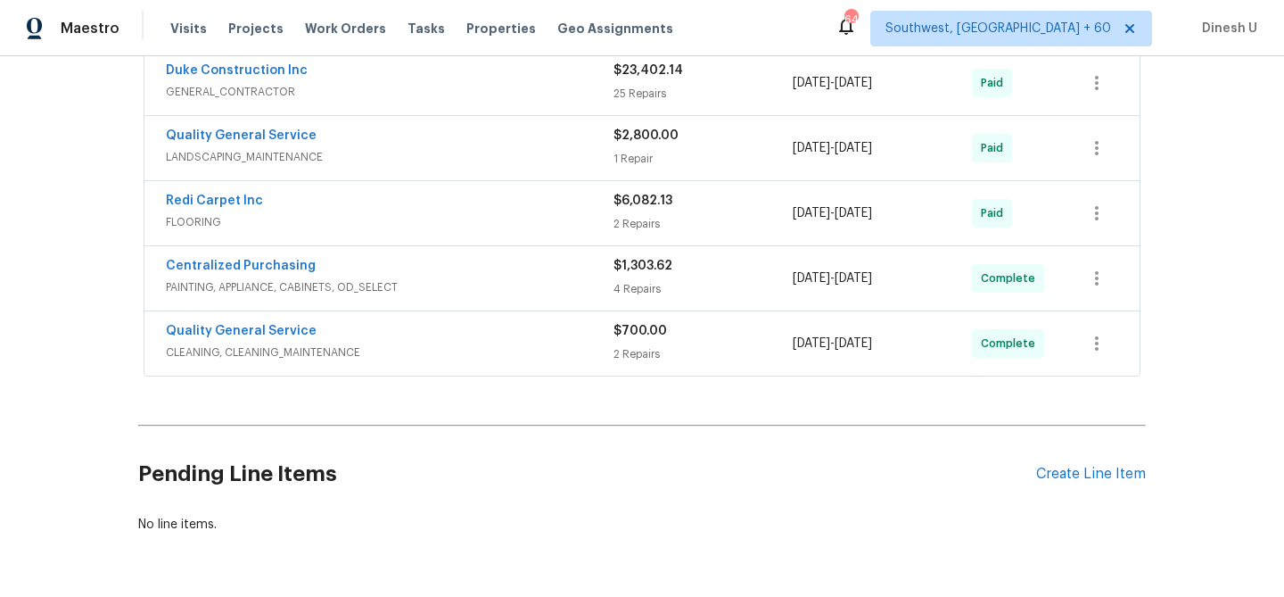
scroll to position [1423, 0]
click at [624, 361] on div "2 Repairs" at bounding box center [703, 352] width 179 height 18
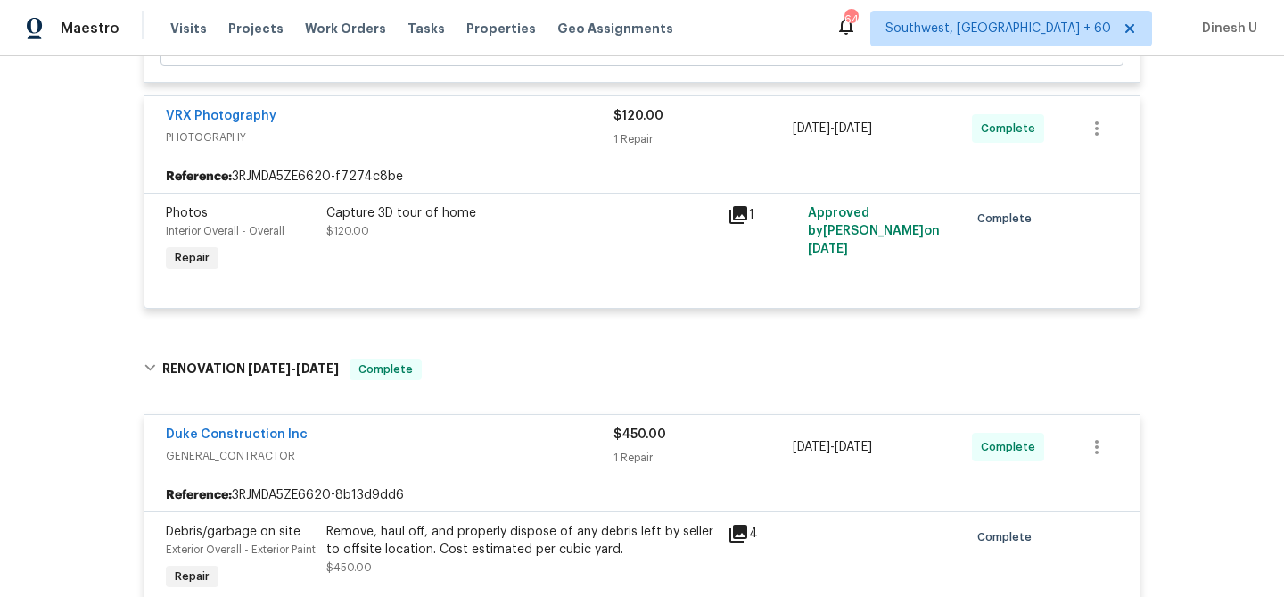
scroll to position [0, 0]
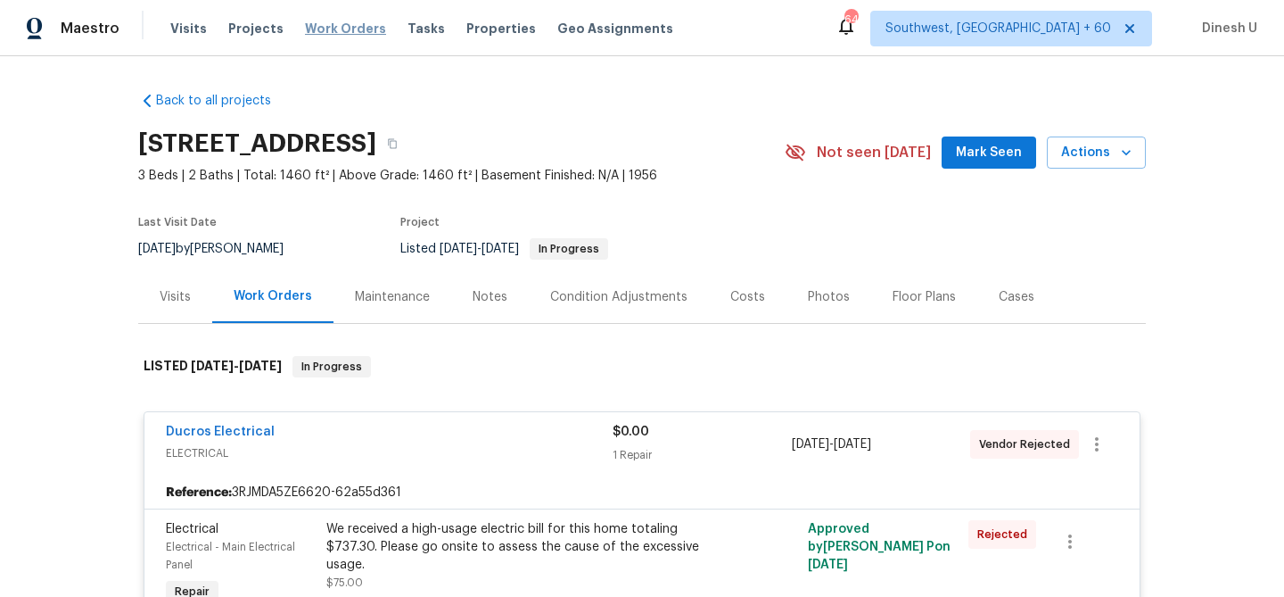
click at [329, 37] on span "Work Orders" at bounding box center [345, 29] width 81 height 18
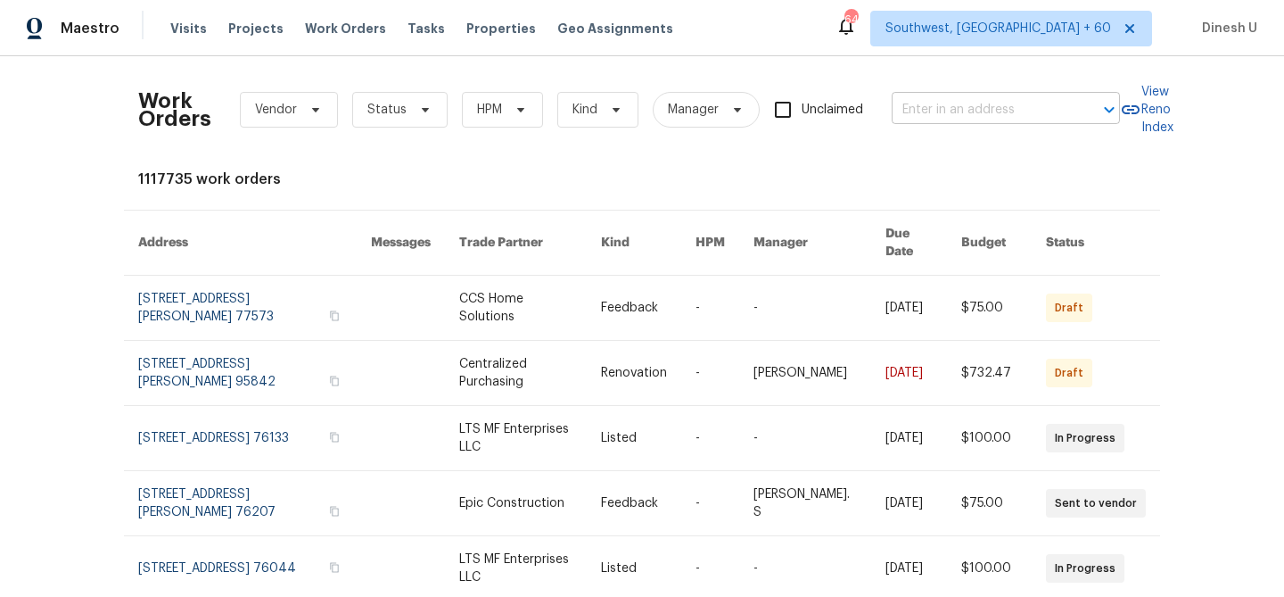
click at [983, 115] on input "text" at bounding box center [981, 110] width 178 height 28
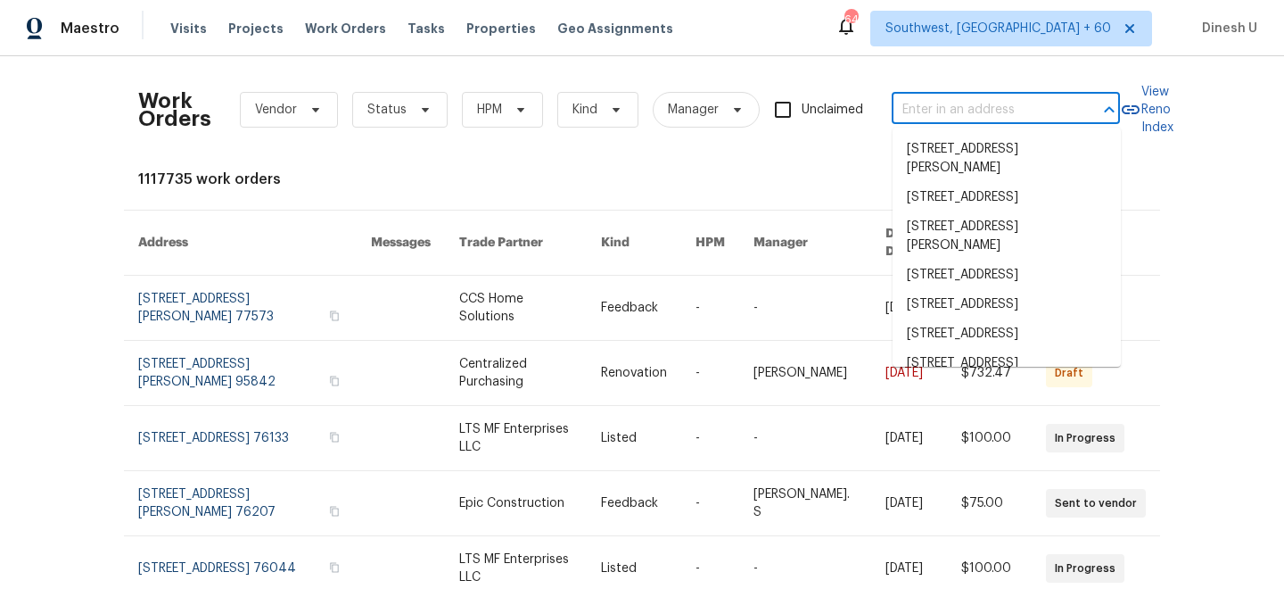
paste input "4074 Southampton St West Sacramento, CA 95691"
type input "4074 Southampton St West Sacramento, CA 95691"
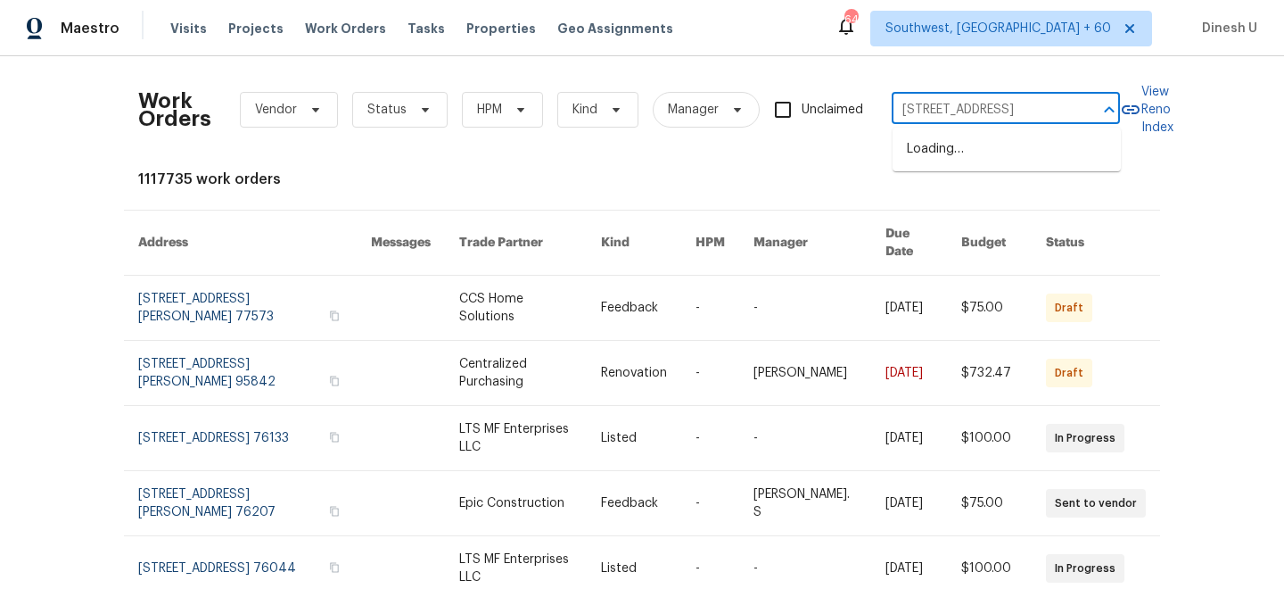
scroll to position [0, 128]
click at [952, 156] on li "4074 Southampton St, West Sacramento, CA 95691" at bounding box center [1007, 149] width 228 height 29
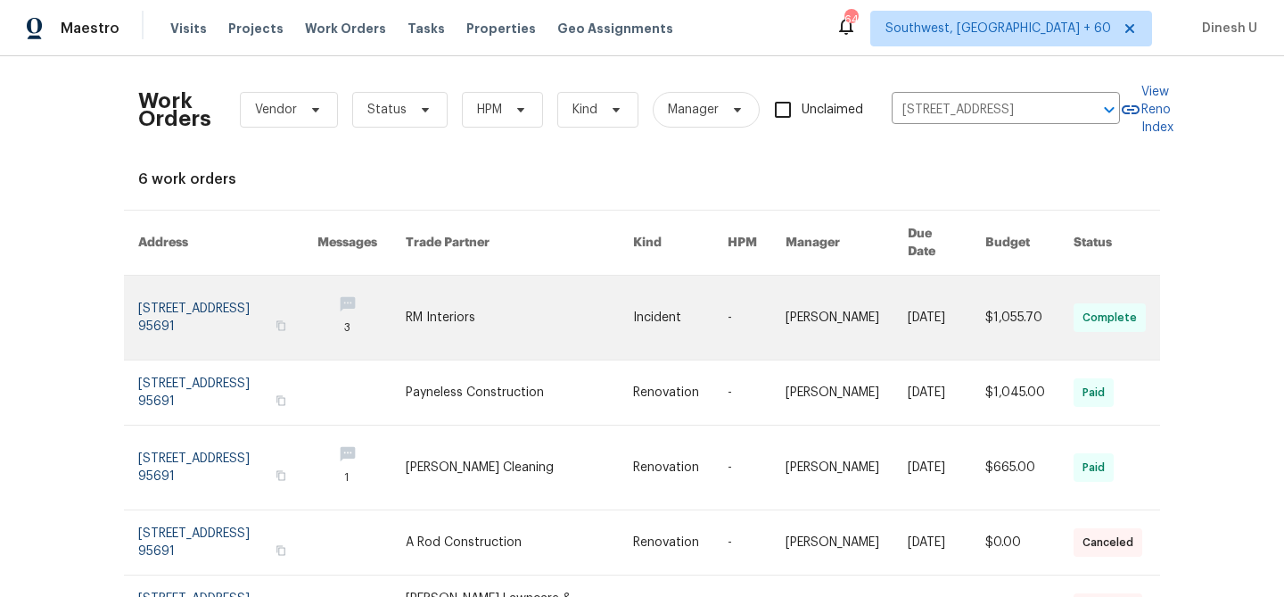
click at [169, 293] on link at bounding box center [227, 318] width 179 height 84
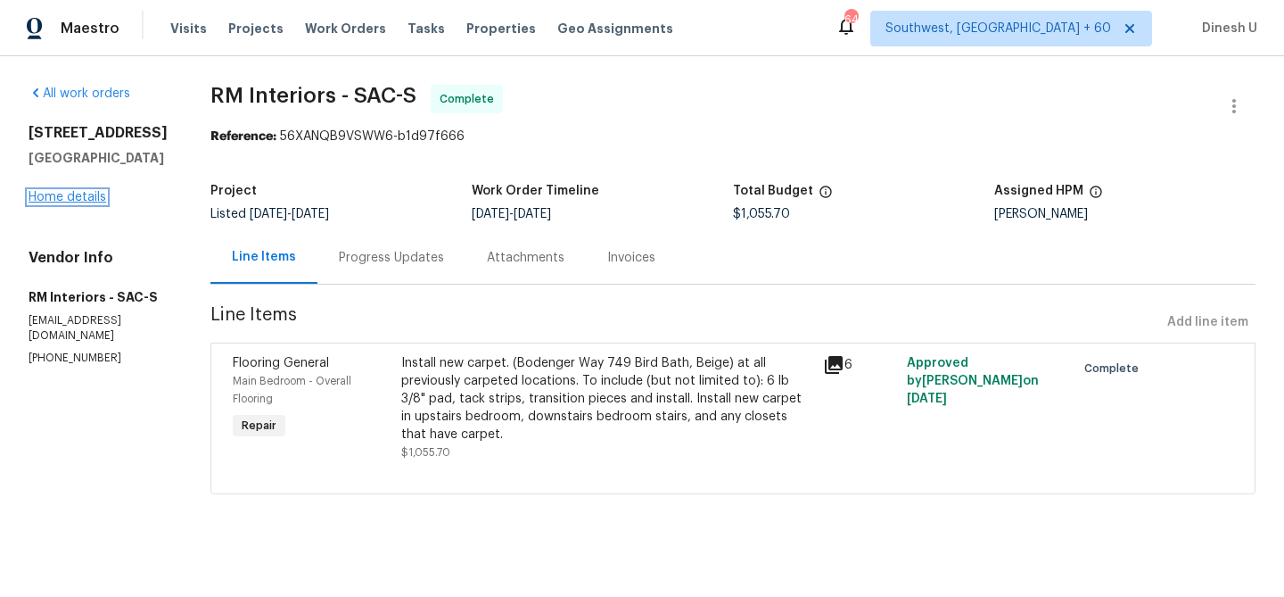
click at [74, 203] on link "Home details" at bounding box center [68, 197] width 78 height 12
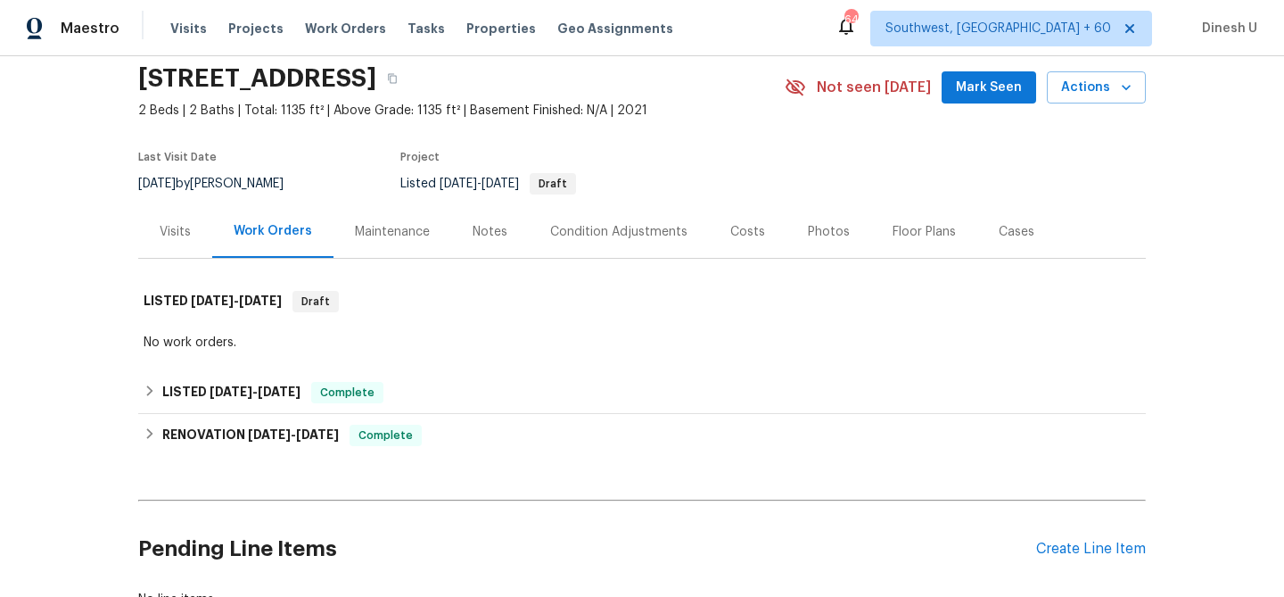
scroll to position [81, 0]
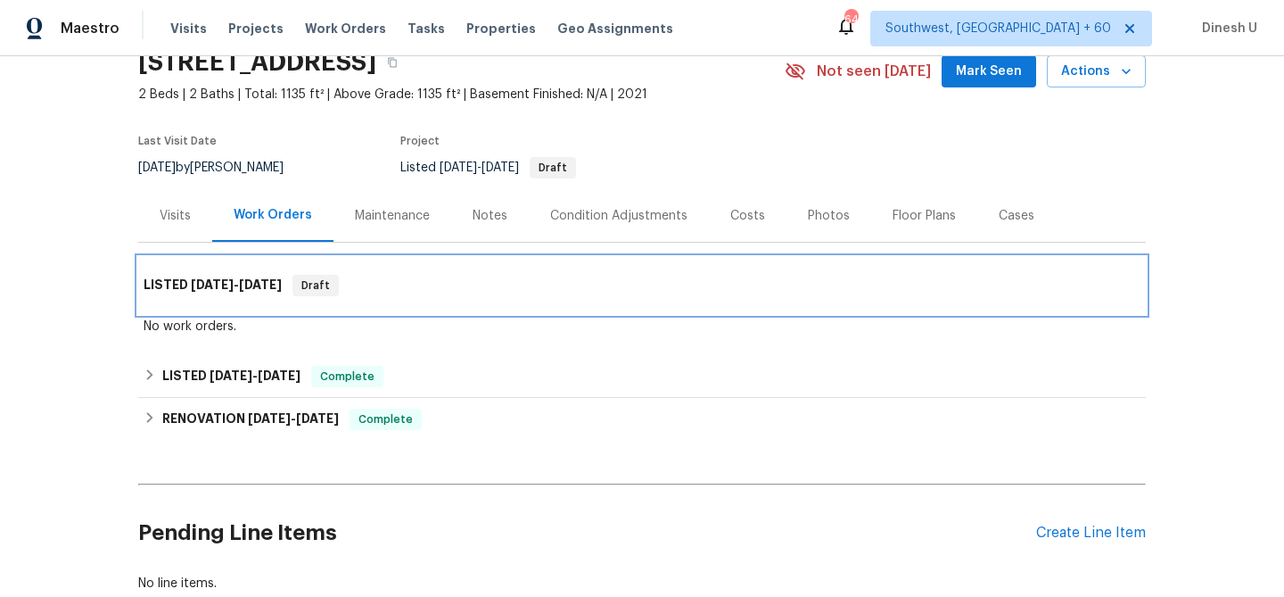
click at [246, 288] on span "8/19/25" at bounding box center [260, 284] width 43 height 12
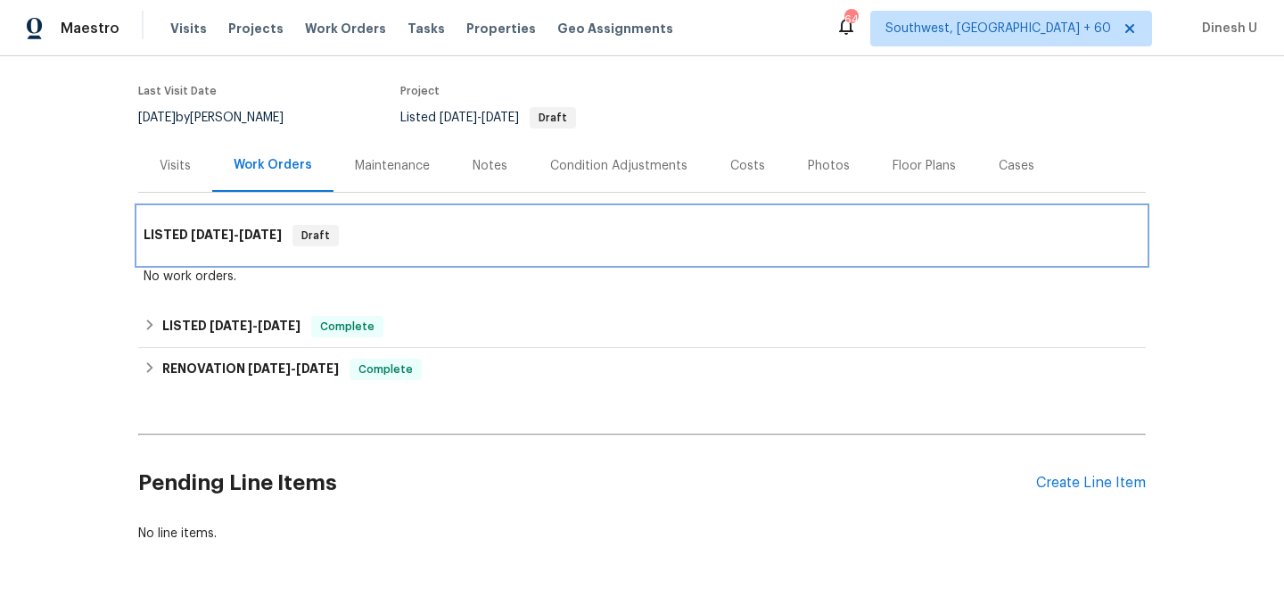
scroll to position [198, 0]
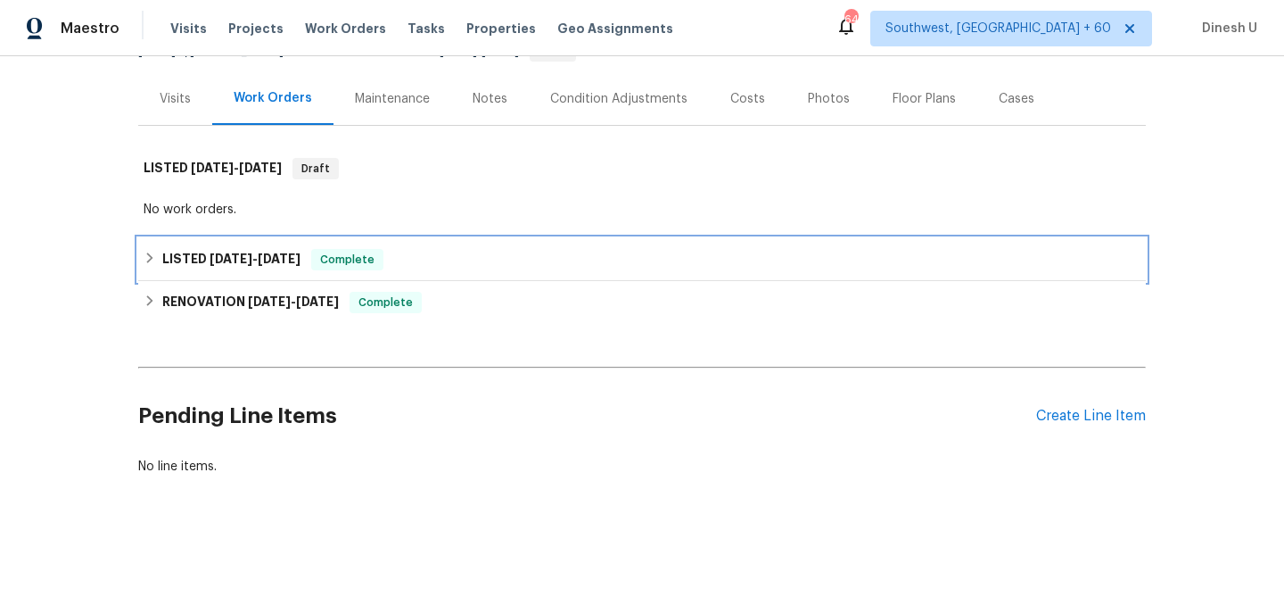
click at [256, 259] on span "8/14/25 - 8/19/25" at bounding box center [255, 258] width 91 height 12
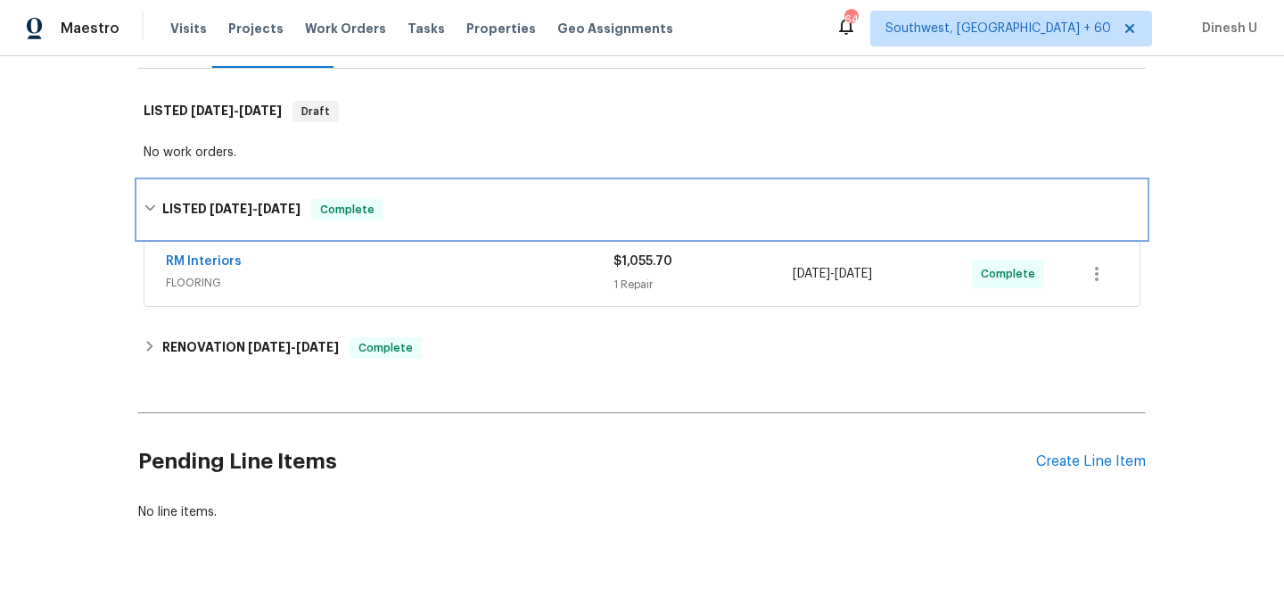
scroll to position [259, 0]
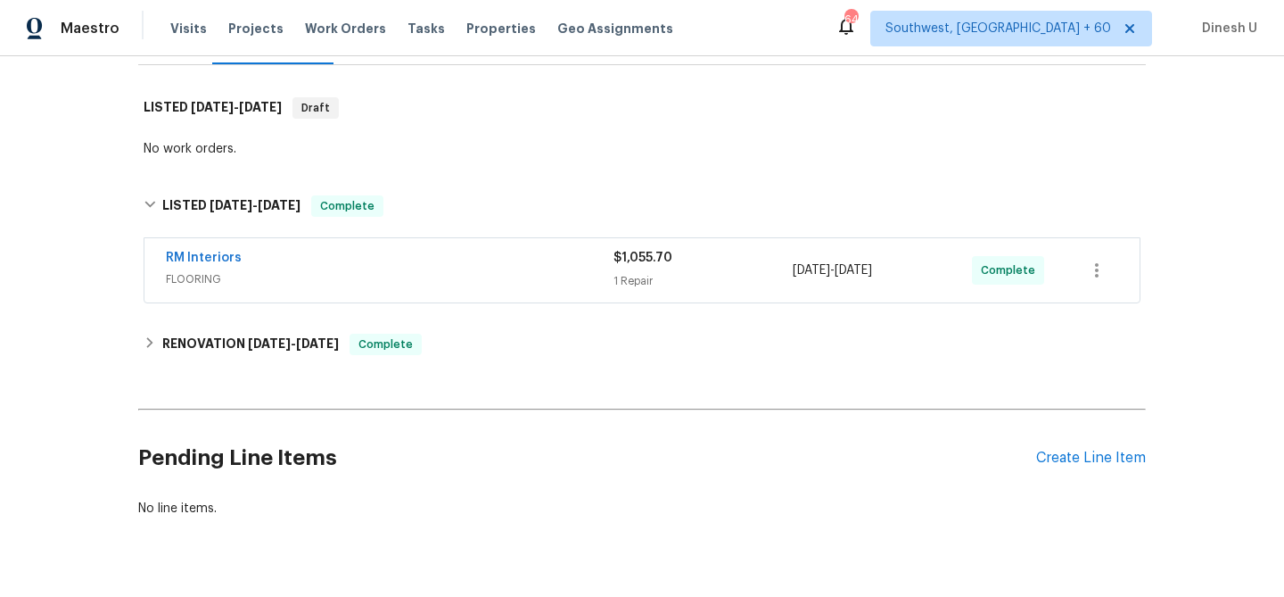
click at [642, 277] on div "1 Repair" at bounding box center [703, 281] width 179 height 18
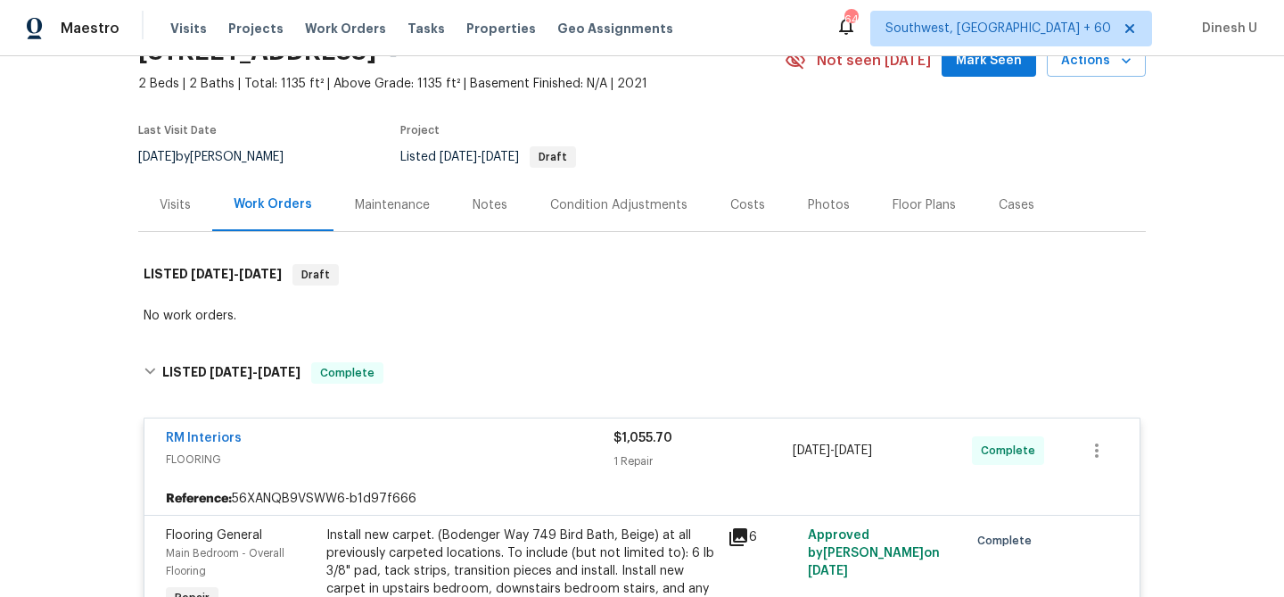
scroll to position [101, 0]
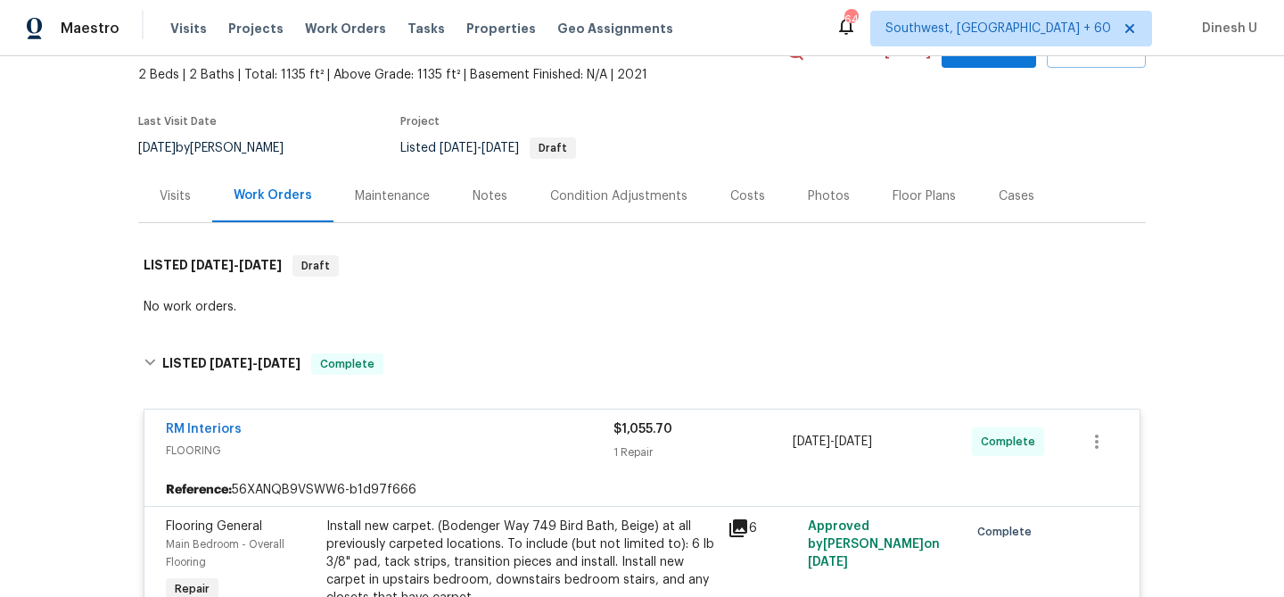
click at [199, 199] on div "Visits" at bounding box center [175, 195] width 74 height 53
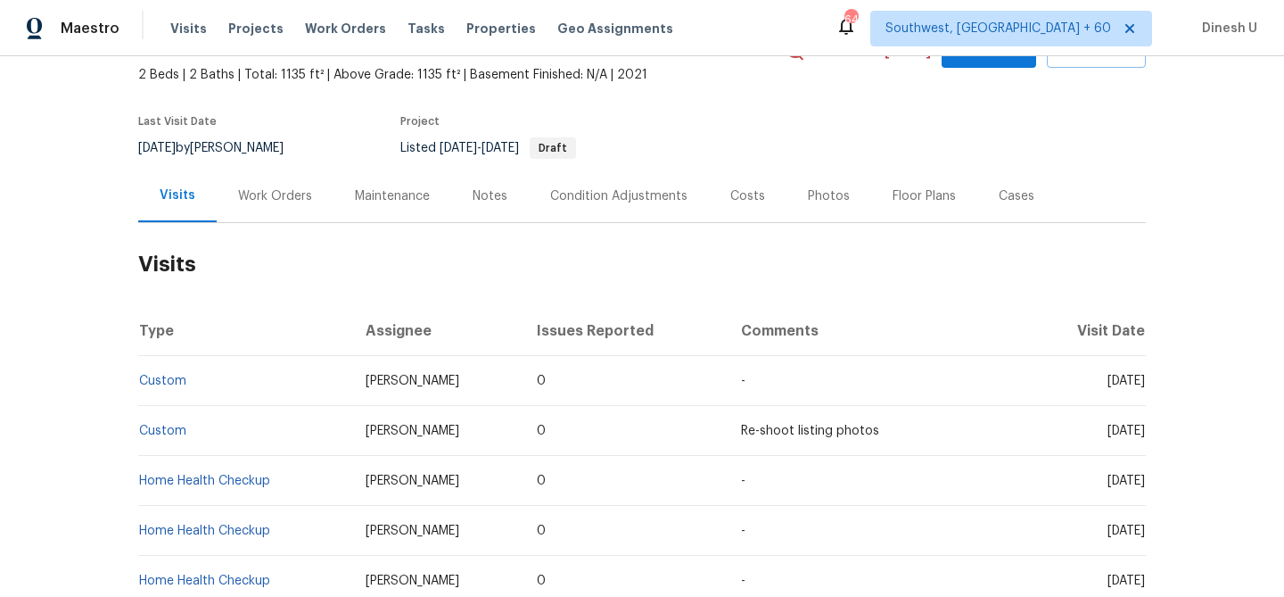
click at [258, 193] on div "Work Orders" at bounding box center [275, 196] width 74 height 18
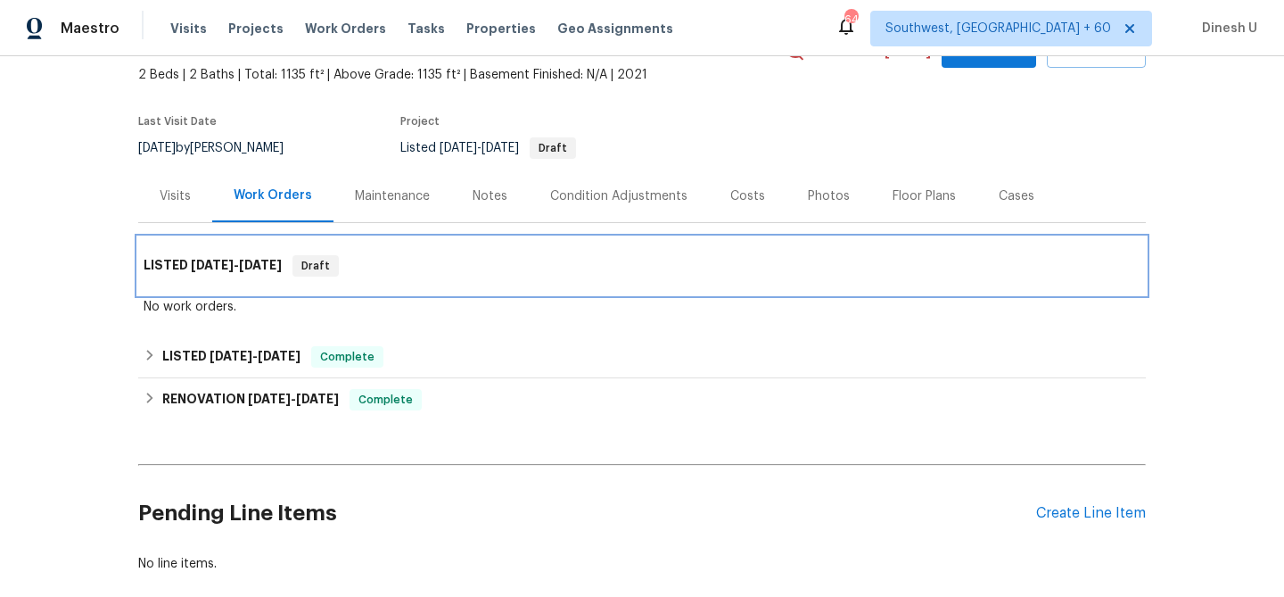
click at [258, 272] on h6 "LISTED 8/14/25 - 8/19/25" at bounding box center [213, 265] width 138 height 21
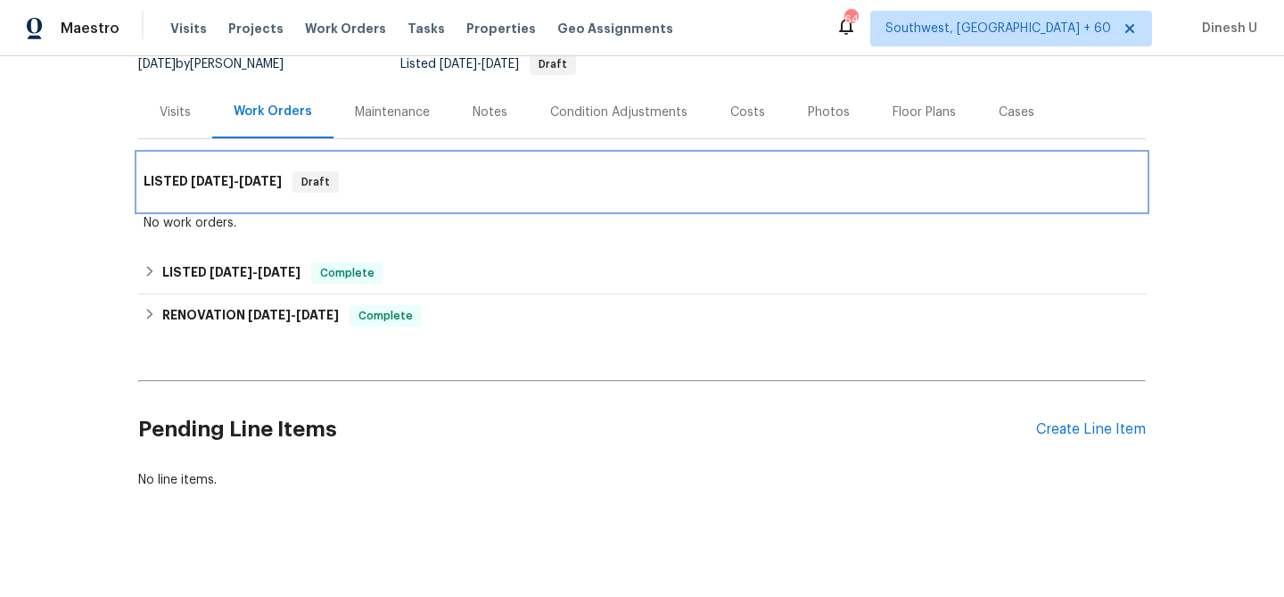
scroll to position [194, 0]
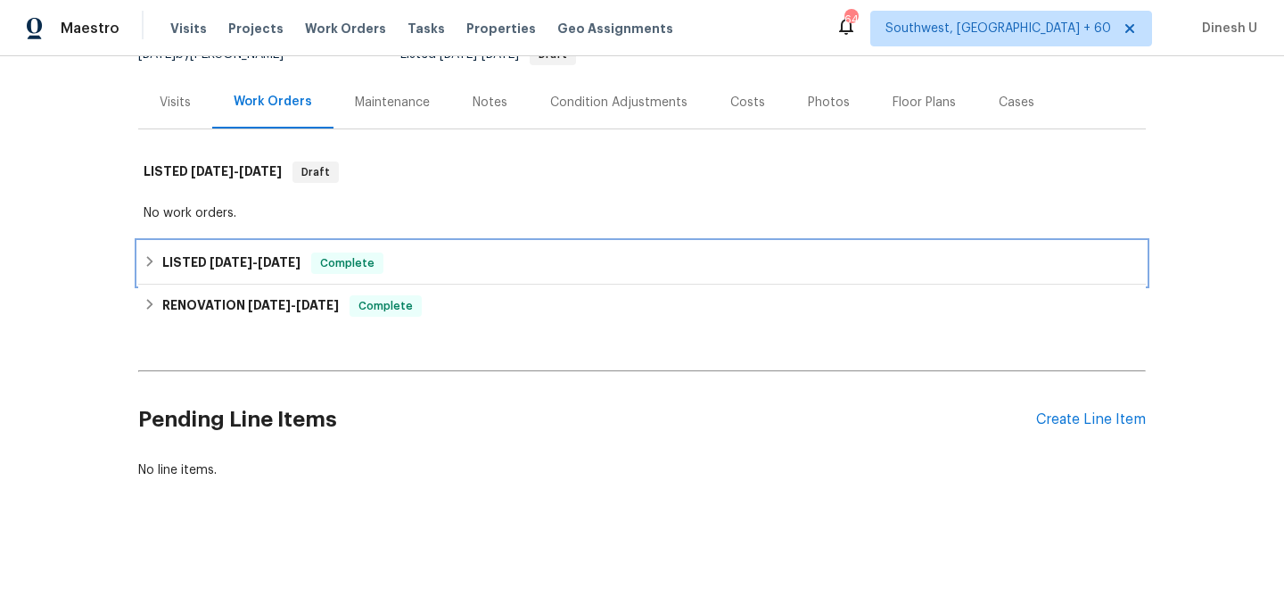
click at [260, 257] on span "8/14/25 - 8/19/25" at bounding box center [255, 262] width 91 height 12
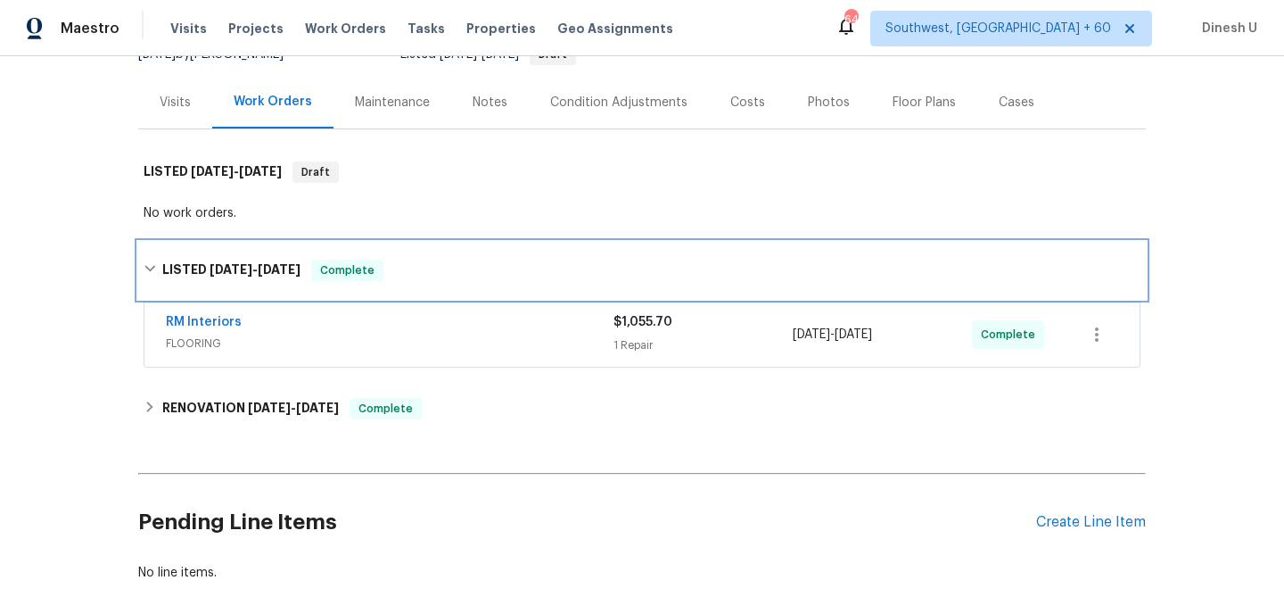
scroll to position [301, 0]
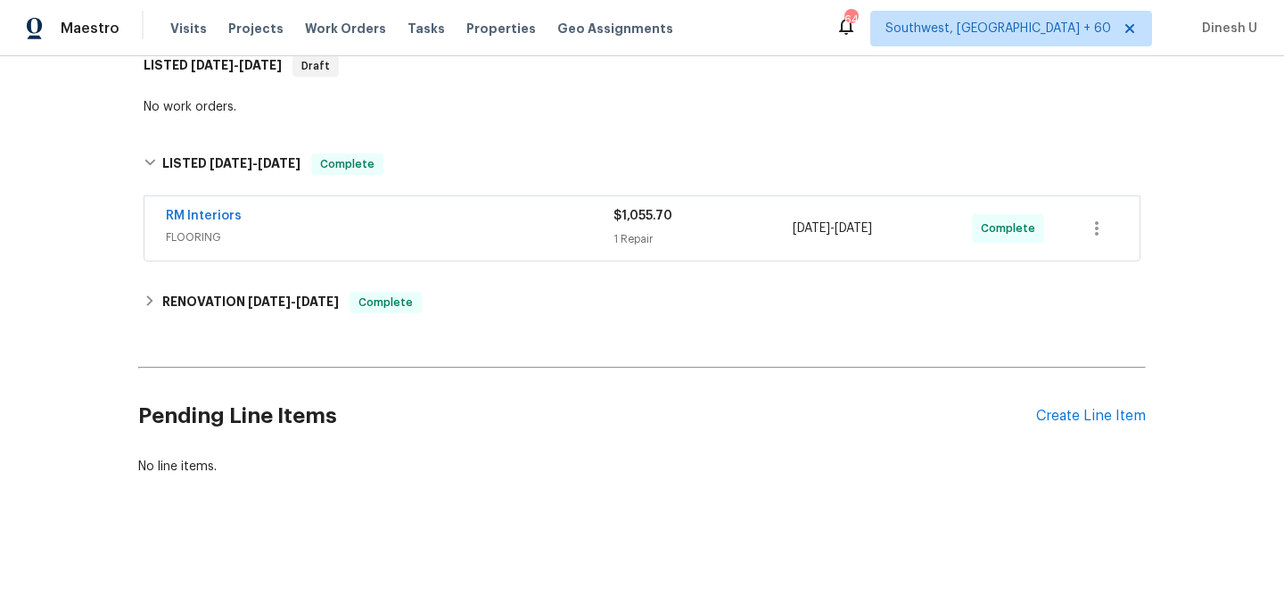
click at [613, 223] on div "RM Interiors" at bounding box center [390, 217] width 448 height 21
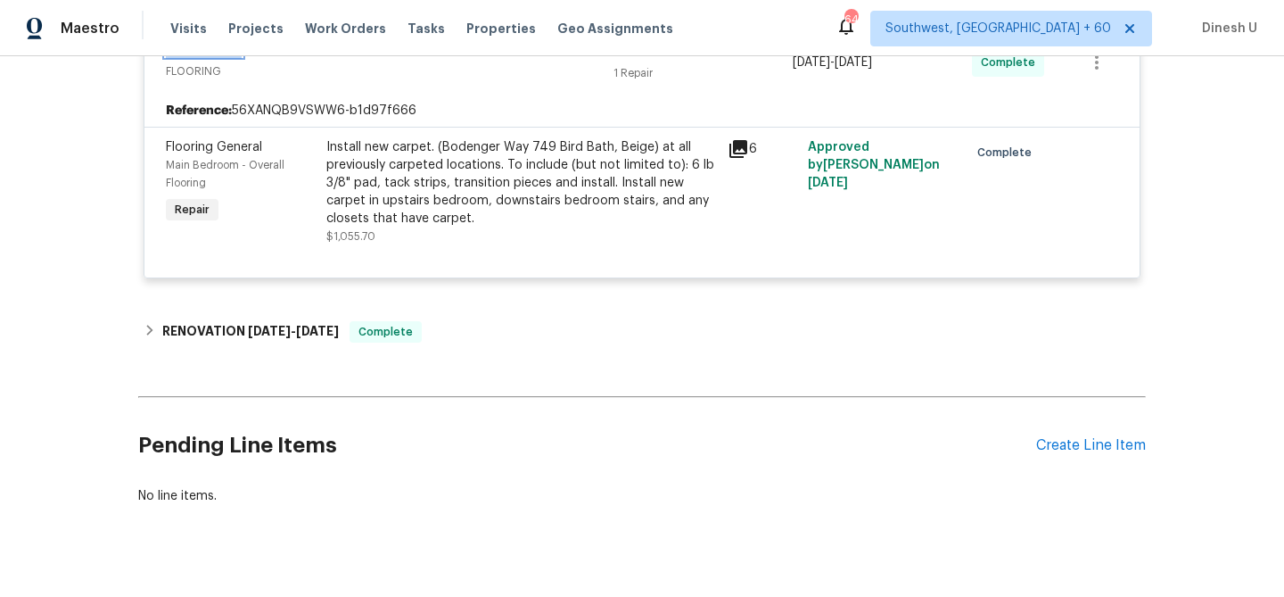
scroll to position [509, 0]
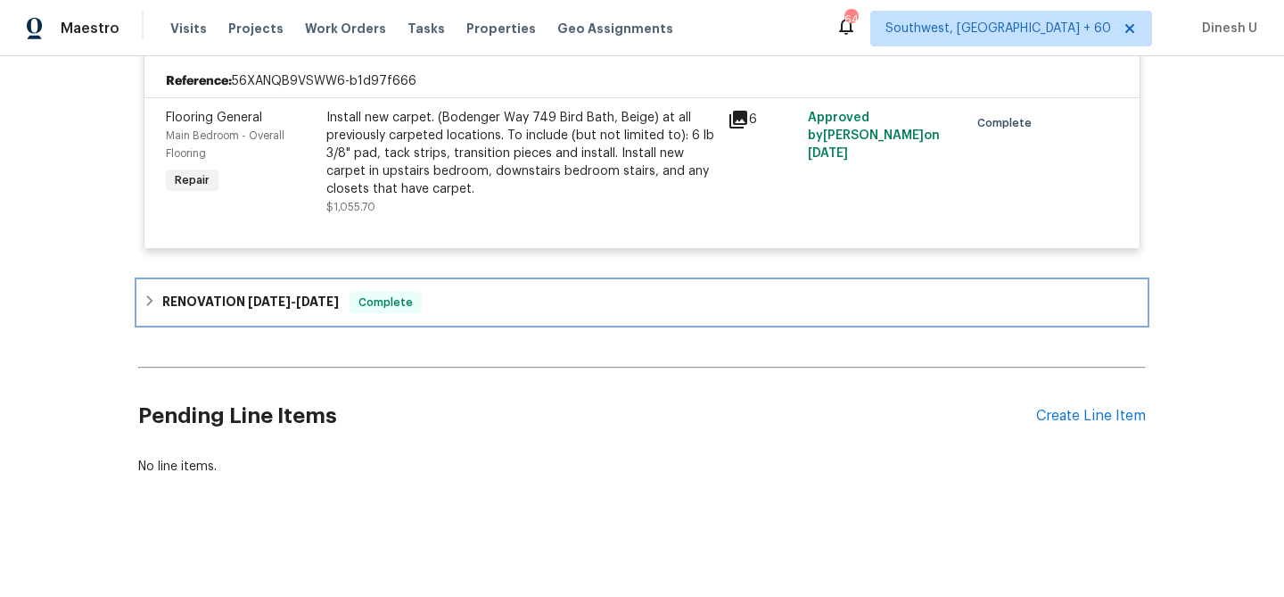
click at [277, 292] on h6 "RENOVATION 1/21/25 - 1/21/25" at bounding box center [250, 302] width 177 height 21
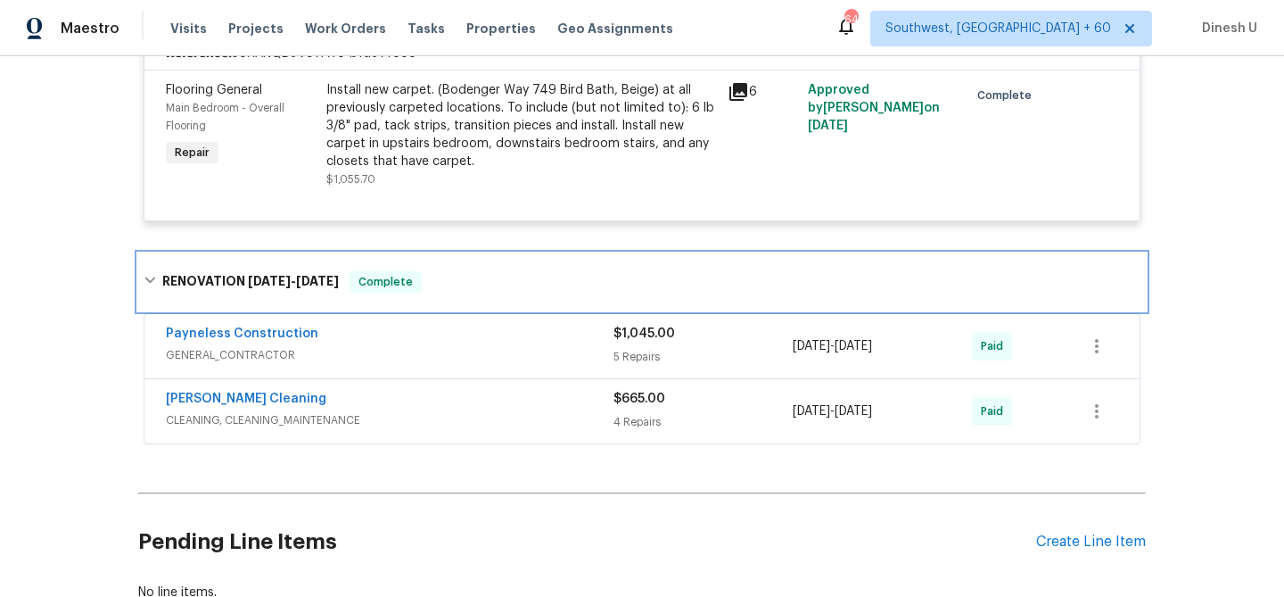
scroll to position [531, 0]
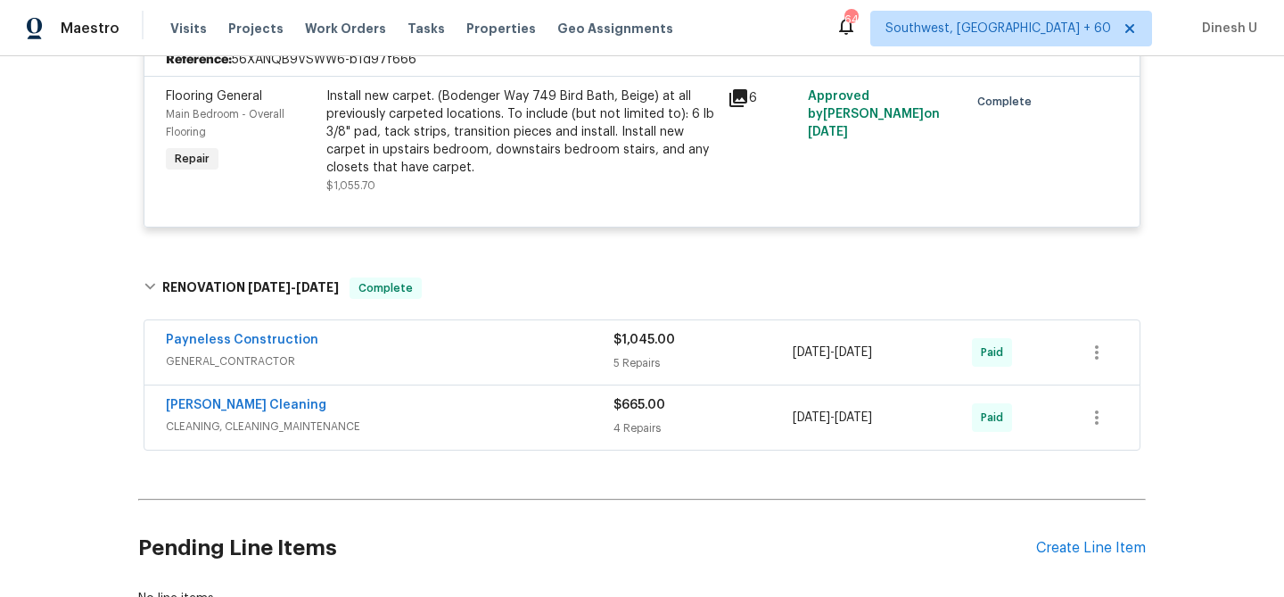
click at [628, 346] on div "$1,045.00" at bounding box center [703, 340] width 179 height 18
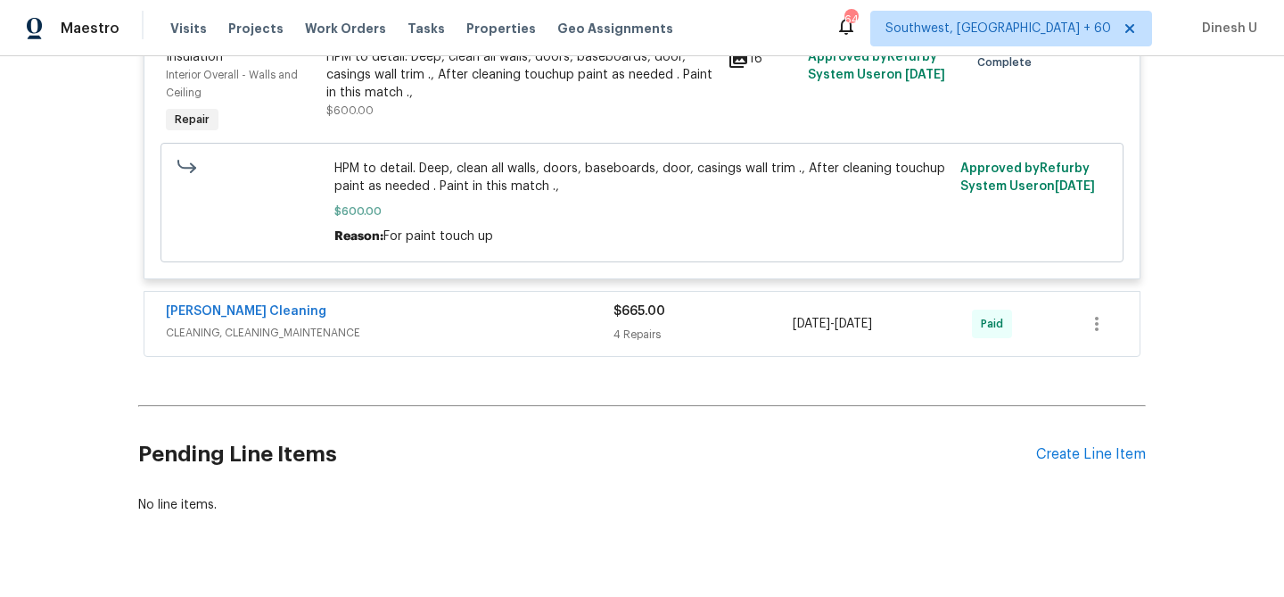
scroll to position [1646, 0]
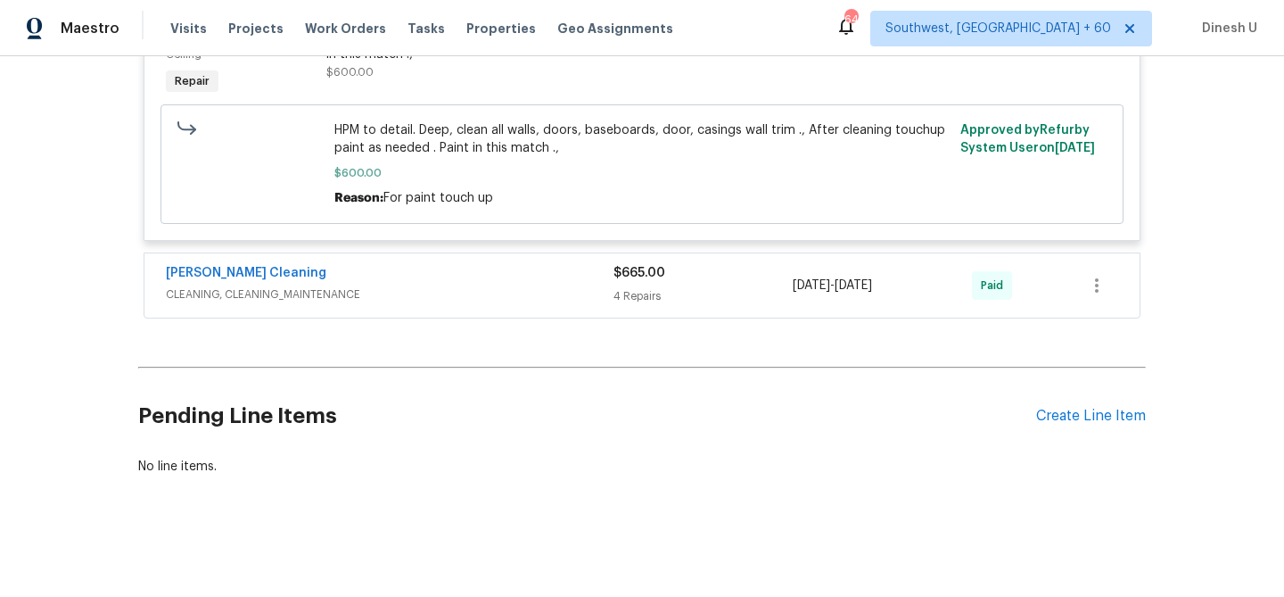
click at [643, 279] on div "$665.00" at bounding box center [703, 273] width 179 height 18
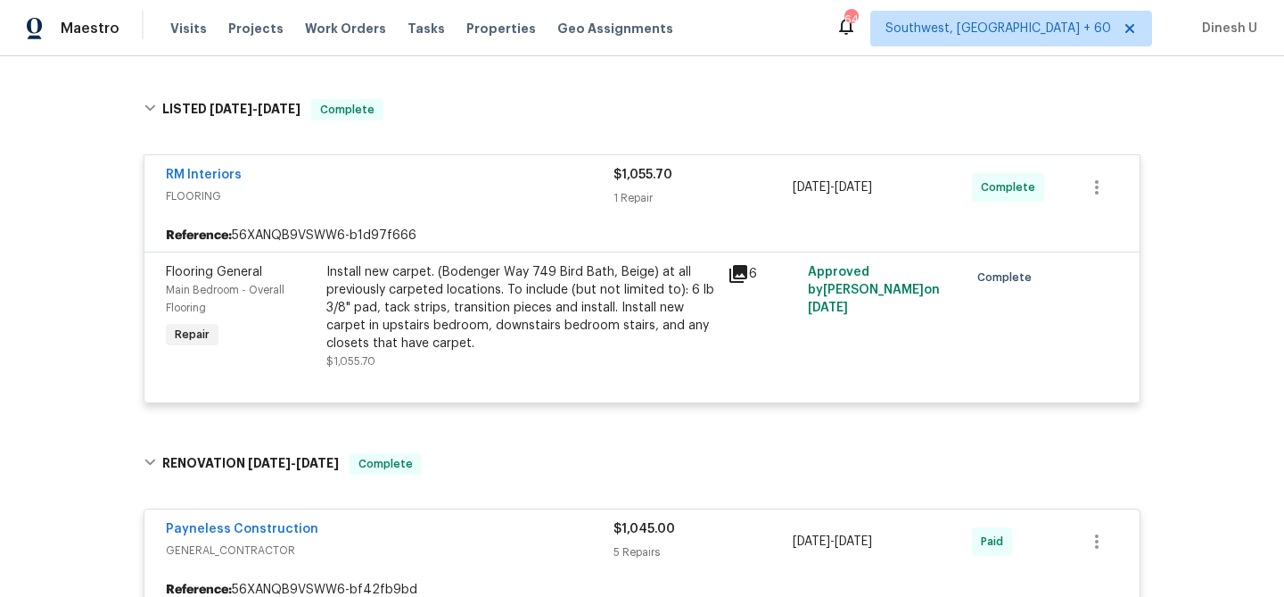
scroll to position [408, 0]
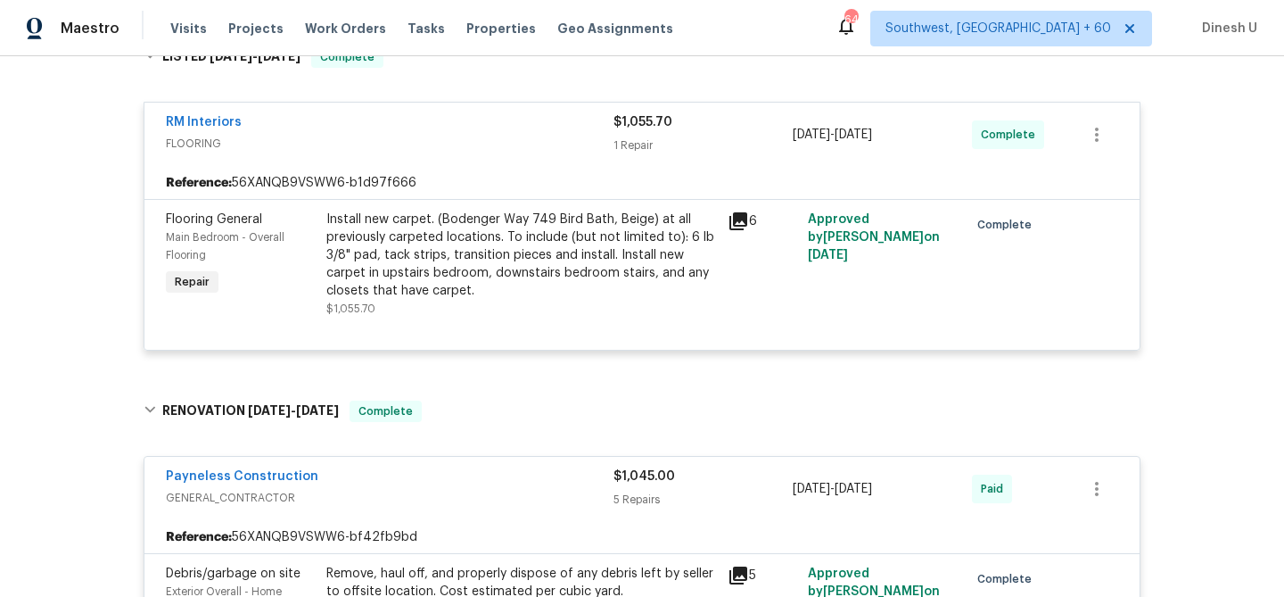
click at [746, 214] on icon at bounding box center [739, 221] width 18 height 18
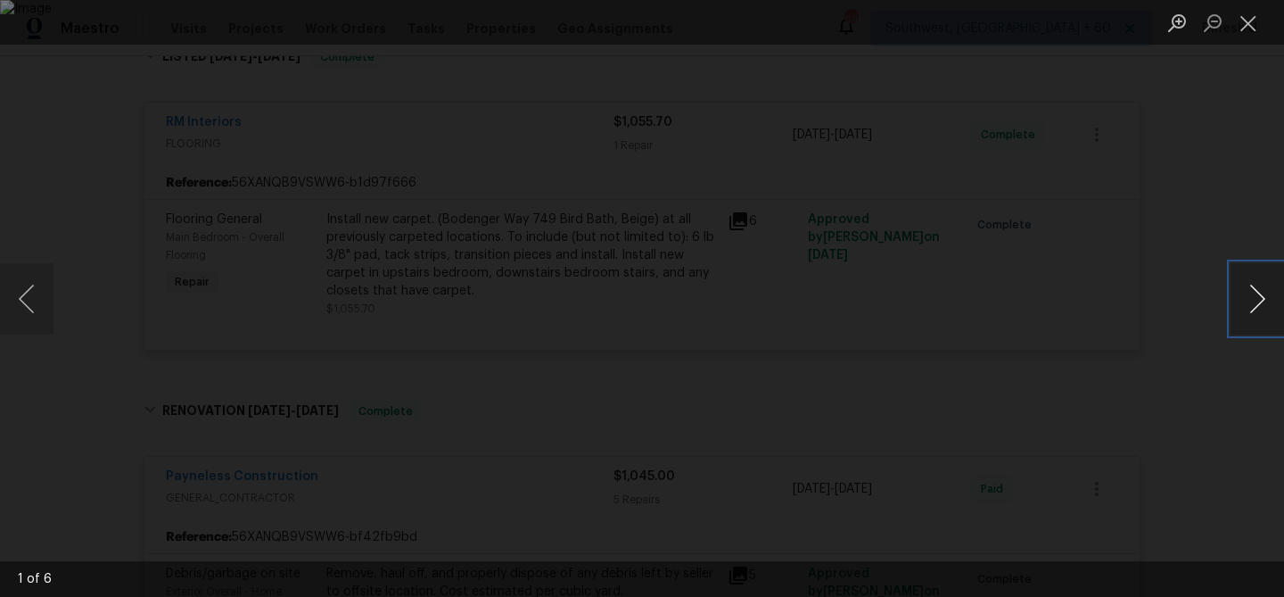
click at [1252, 297] on button "Next image" at bounding box center [1258, 298] width 54 height 71
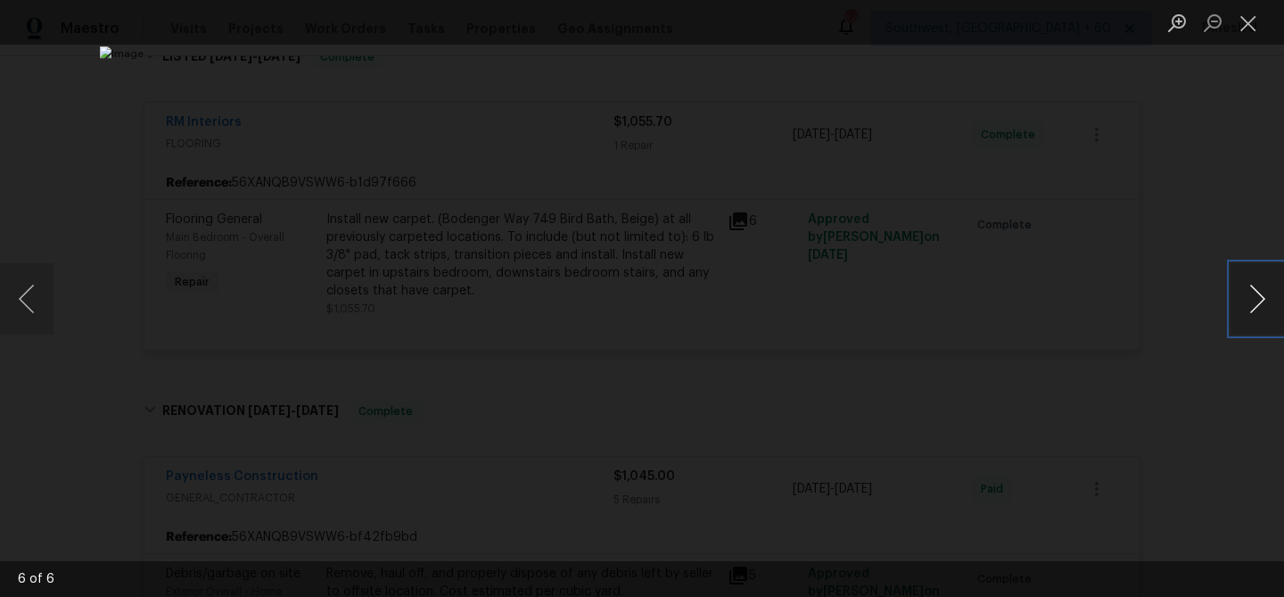
click at [1252, 297] on button "Next image" at bounding box center [1258, 298] width 54 height 71
click at [1256, 19] on button "Close lightbox" at bounding box center [1249, 22] width 36 height 31
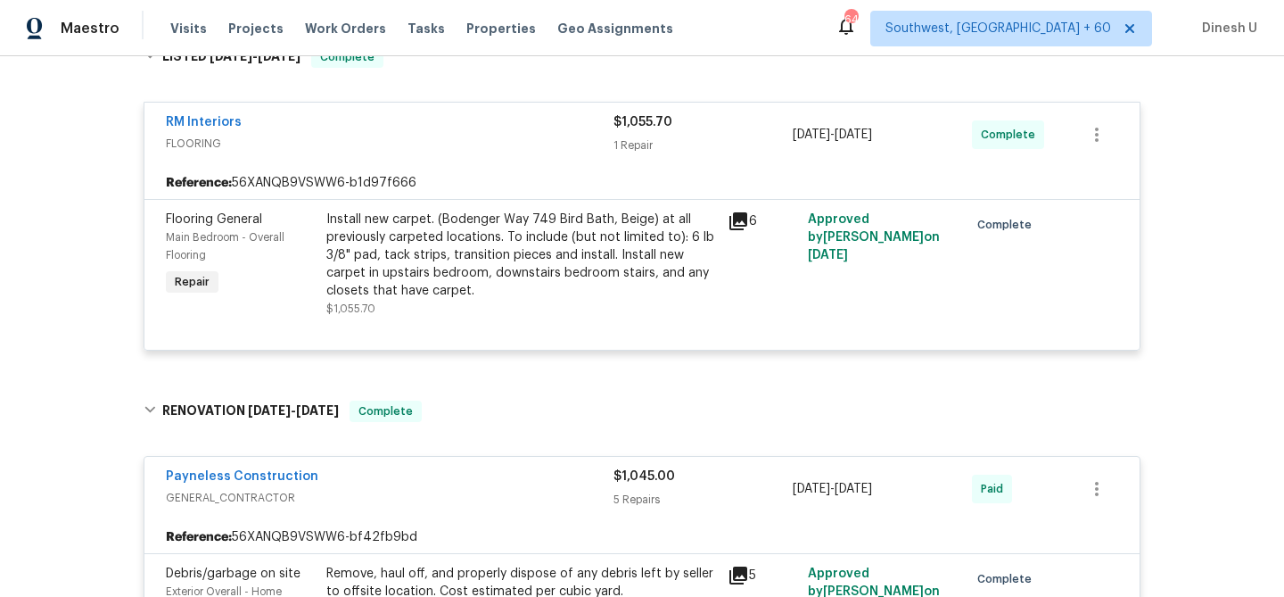
click at [500, 268] on div "Install new carpet. (Bodenger Way 749 Bird Bath, Beige) at all previously carpe…" at bounding box center [521, 254] width 391 height 89
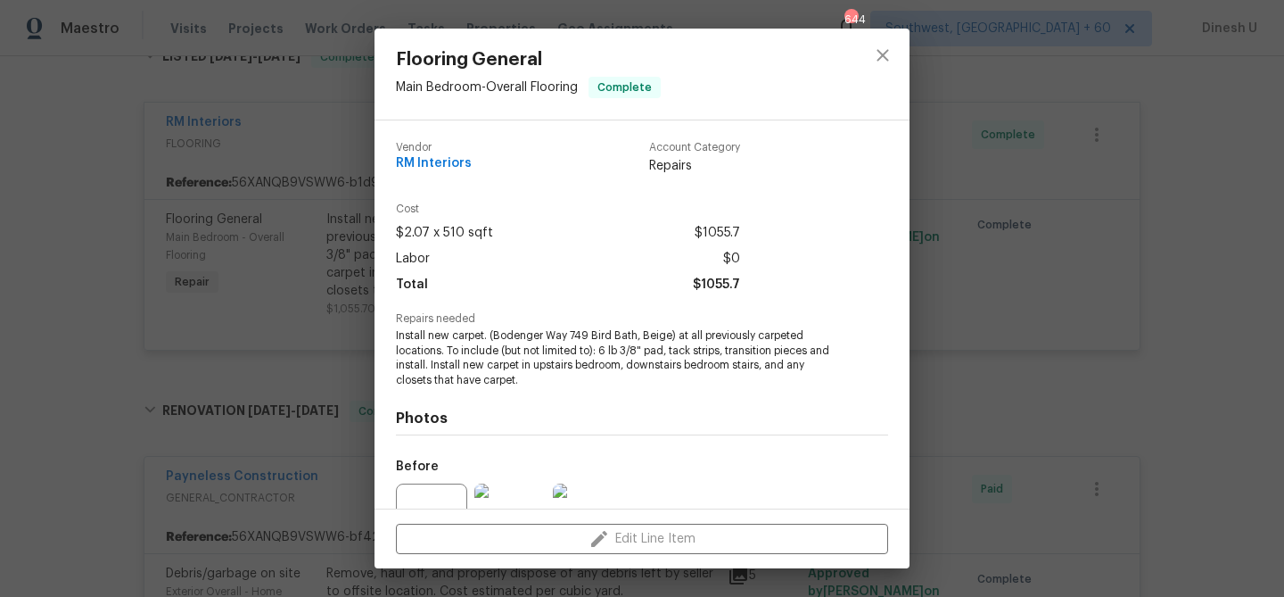
drag, startPoint x: 674, startPoint y: 338, endPoint x: 817, endPoint y: 346, distance: 142.9
click at [818, 346] on span "Install new carpet. (Bodenger Way 749 Bird Bath, Beige) at all previously carpe…" at bounding box center [617, 358] width 443 height 60
click at [678, 335] on span "Install new carpet. (Bodenger Way 749 Bird Bath, Beige) at all previously carpe…" at bounding box center [617, 358] width 443 height 60
drag, startPoint x: 676, startPoint y: 335, endPoint x: 443, endPoint y: 352, distance: 233.4
click at [443, 352] on span "Install new carpet. (Bodenger Way 749 Bird Bath, Beige) at all previously carpe…" at bounding box center [617, 358] width 443 height 60
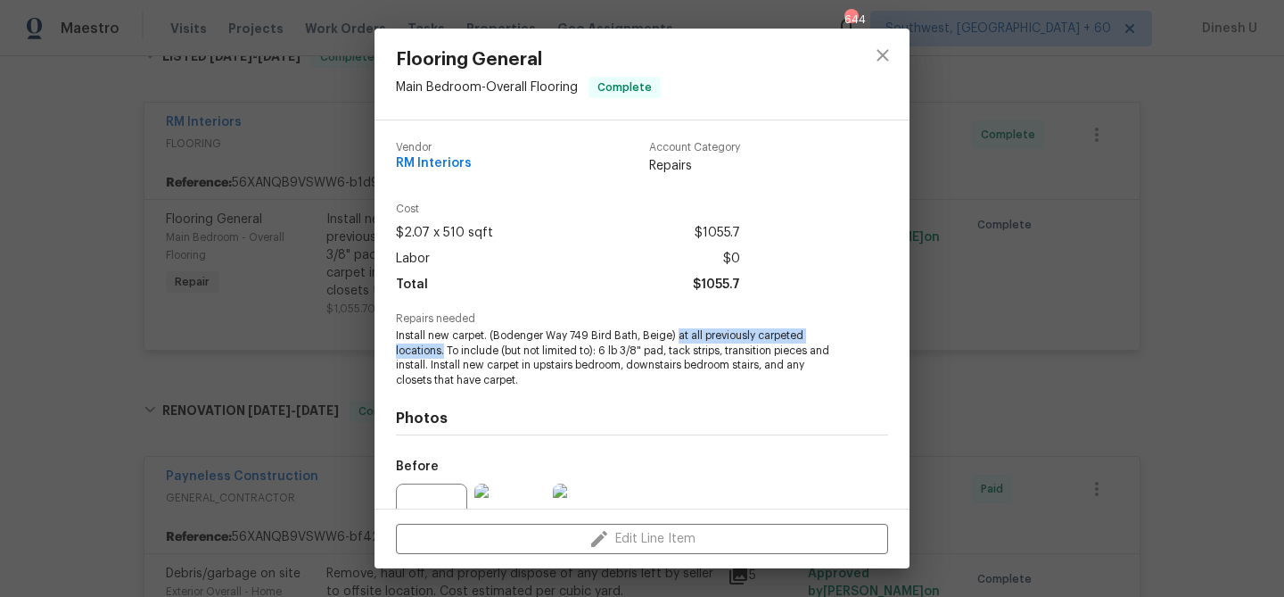
copy span "at all previously carpeted locations."
click at [222, 194] on div "Flooring General Main Bedroom - Overall Flooring Complete Vendor RM Interiors A…" at bounding box center [642, 298] width 1284 height 597
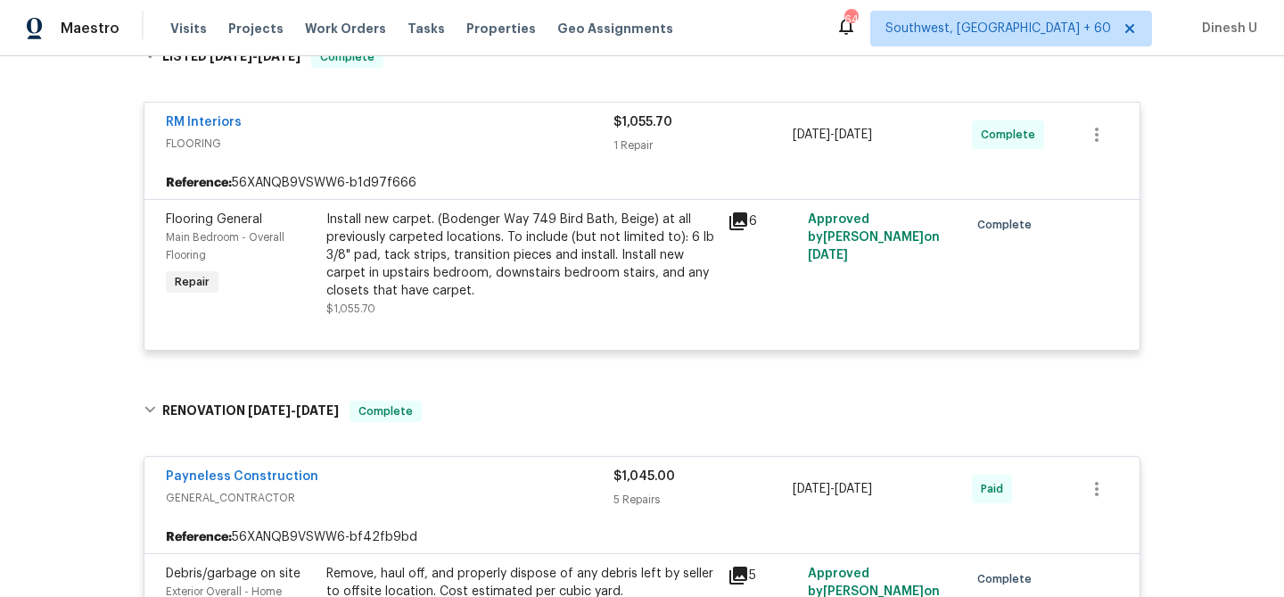
scroll to position [0, 0]
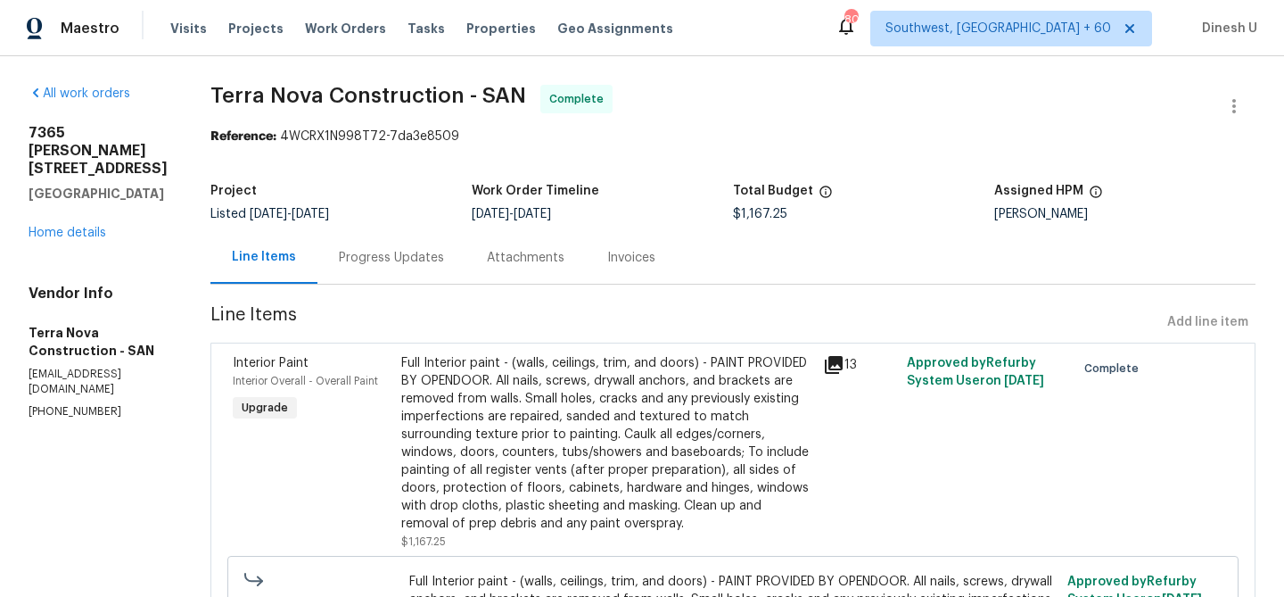
click at [74, 324] on h5 "Terra Nova Construction - SAN" at bounding box center [98, 342] width 139 height 36
click at [128, 324] on h5 "Terra Nova Construction - SAN" at bounding box center [98, 342] width 139 height 36
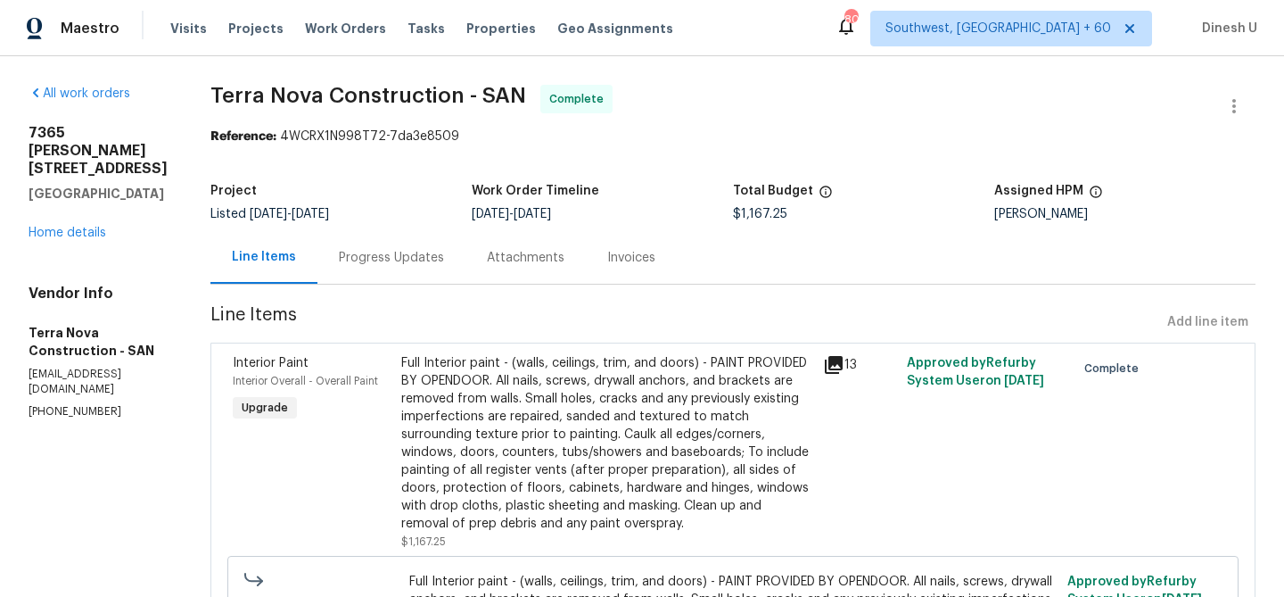
click at [128, 324] on h5 "Terra Nova Construction - SAN" at bounding box center [98, 342] width 139 height 36
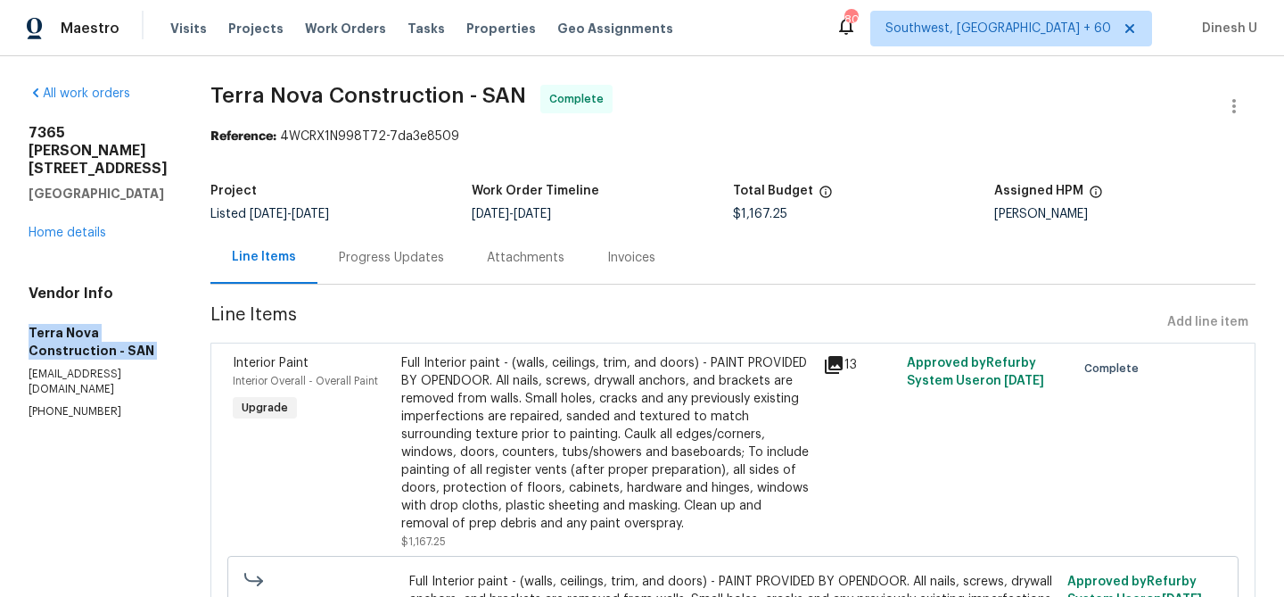
click at [128, 324] on h5 "Terra Nova Construction - SAN" at bounding box center [98, 342] width 139 height 36
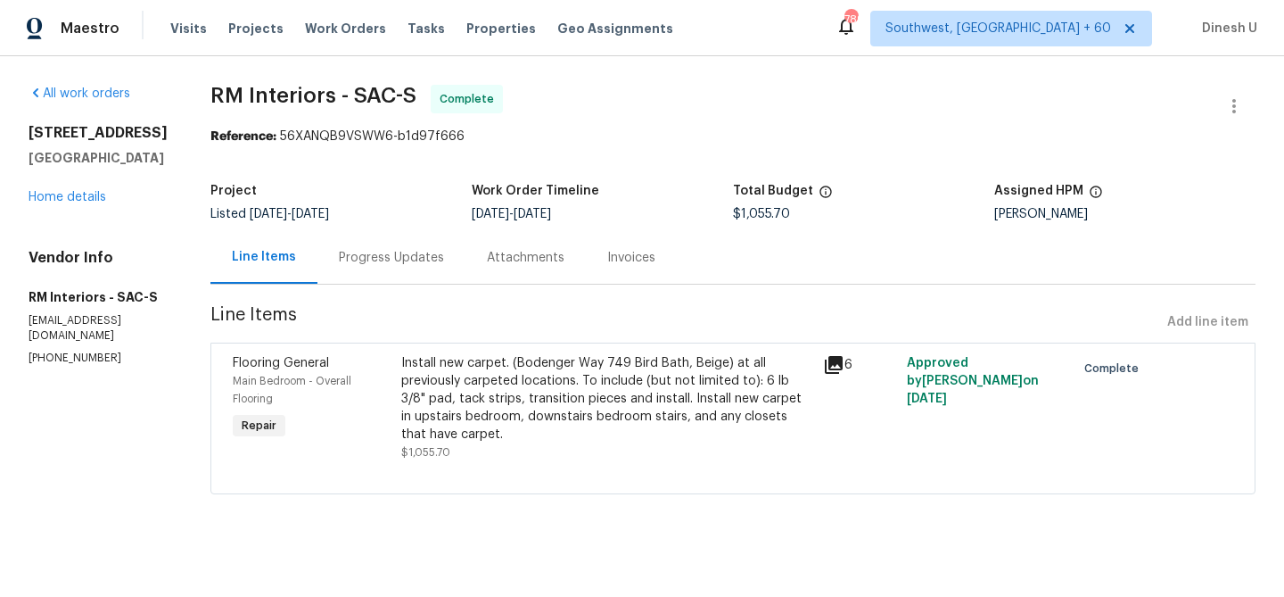
click at [38, 323] on div "Vendor Info RM Interiors - SAC-S sacramento@rmiflooring.com (602) 342-3334" at bounding box center [98, 307] width 139 height 117
copy div "RM Interiors - SAC-S sacramento@rmiflooring.com (602) 342-3334"
